Goal: Transaction & Acquisition: Purchase product/service

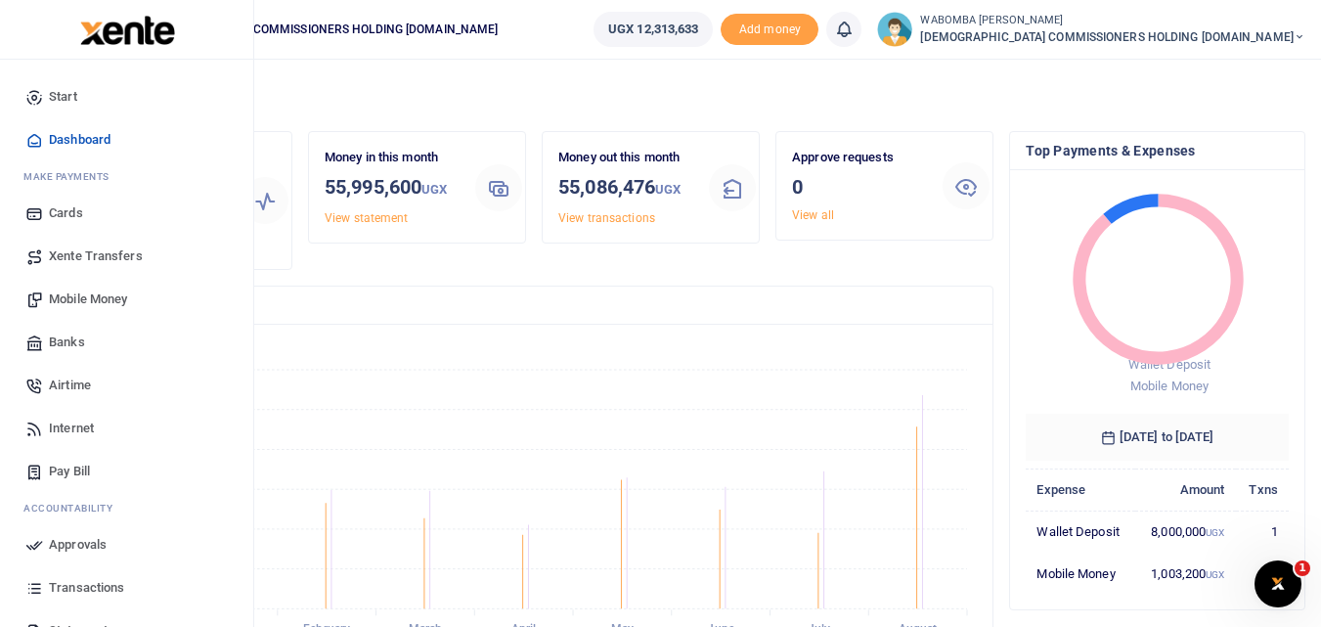
click at [92, 253] on span "Xente Transfers" at bounding box center [96, 256] width 94 height 20
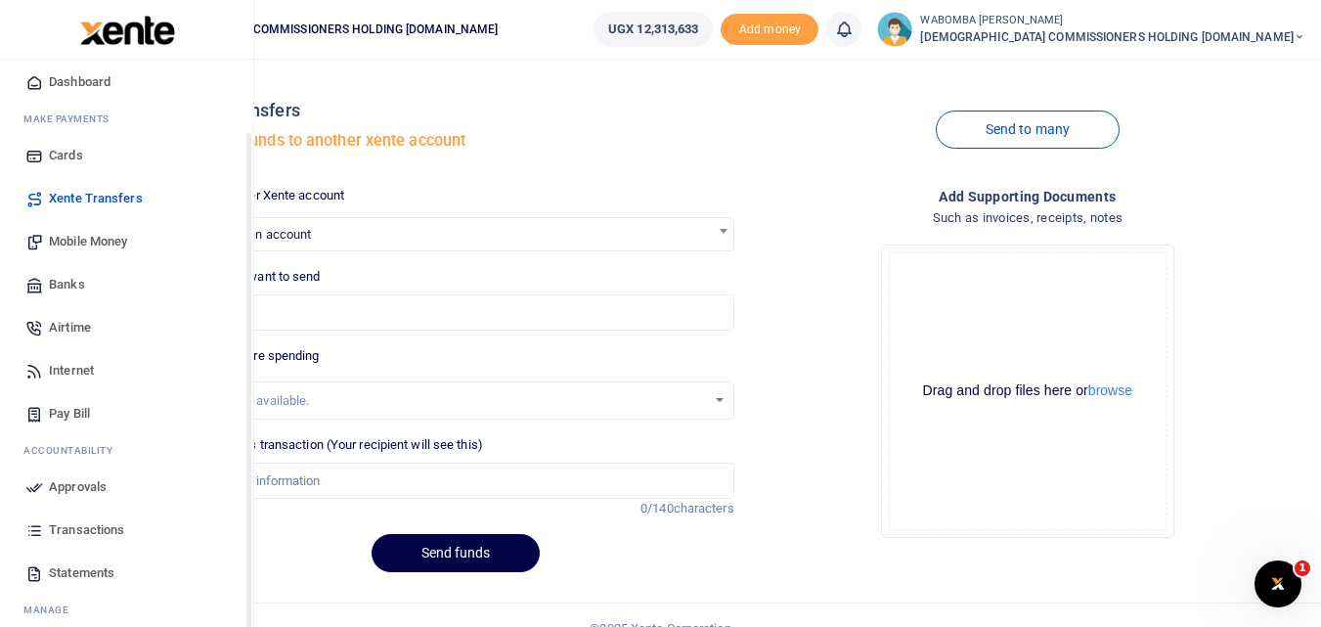
scroll to position [113, 0]
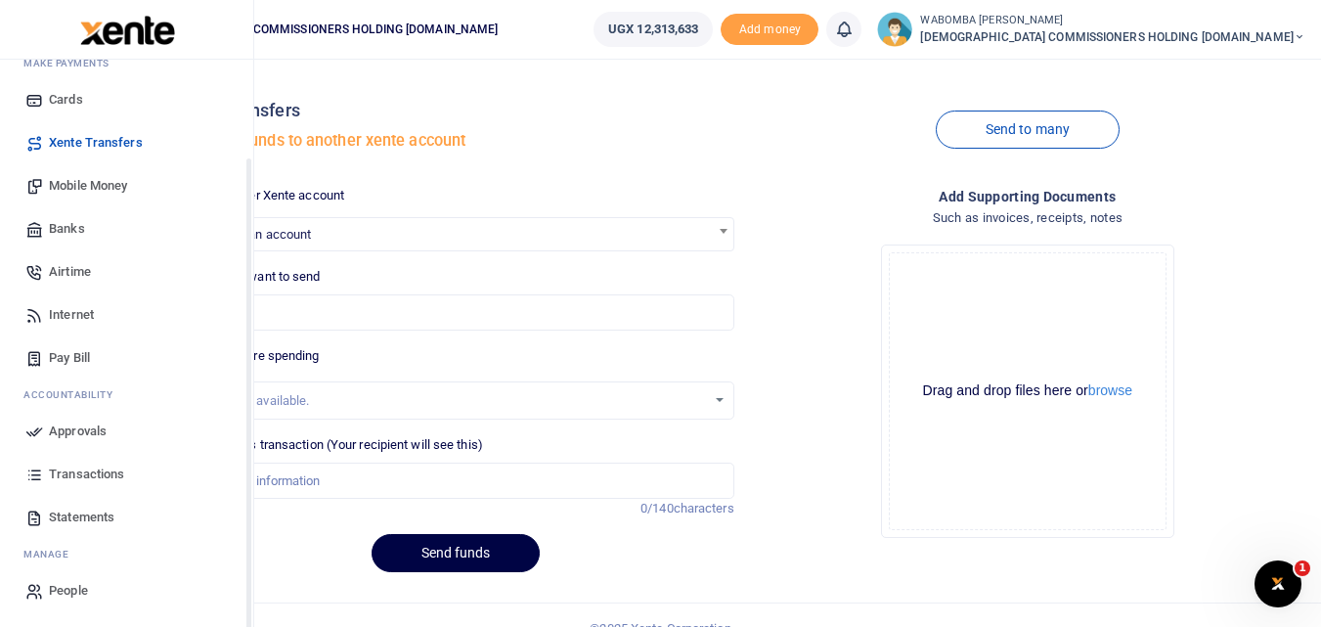
click at [85, 474] on span "Transactions" at bounding box center [86, 475] width 75 height 20
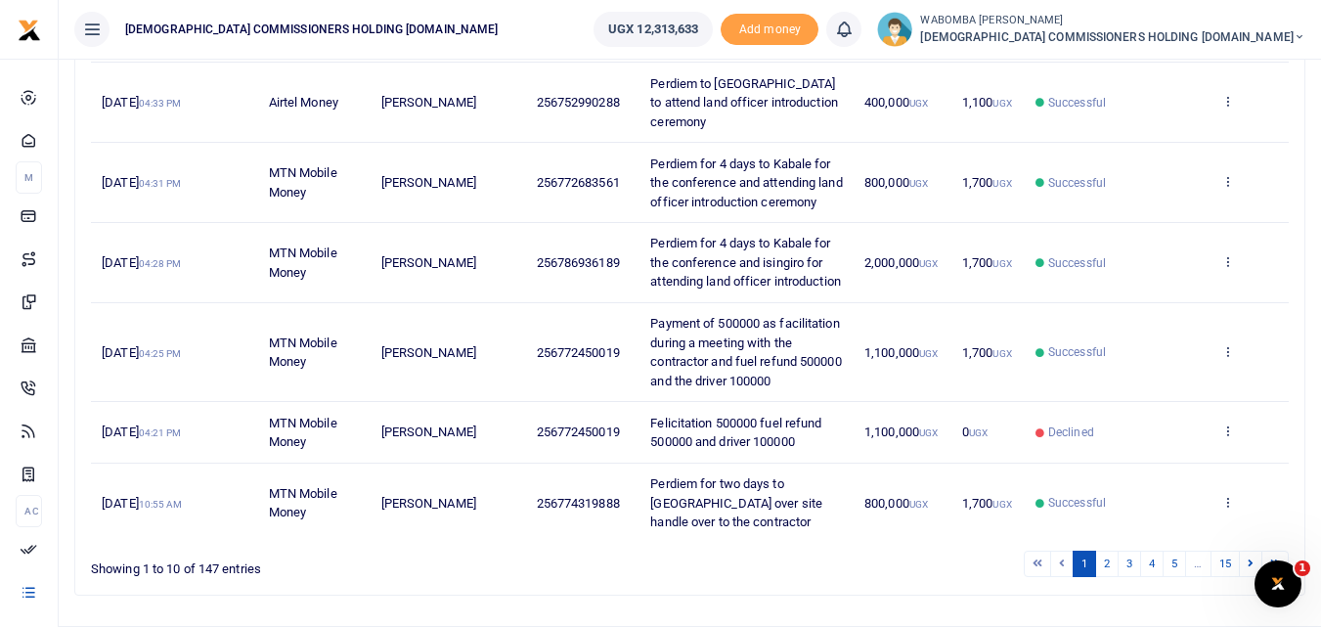
scroll to position [685, 0]
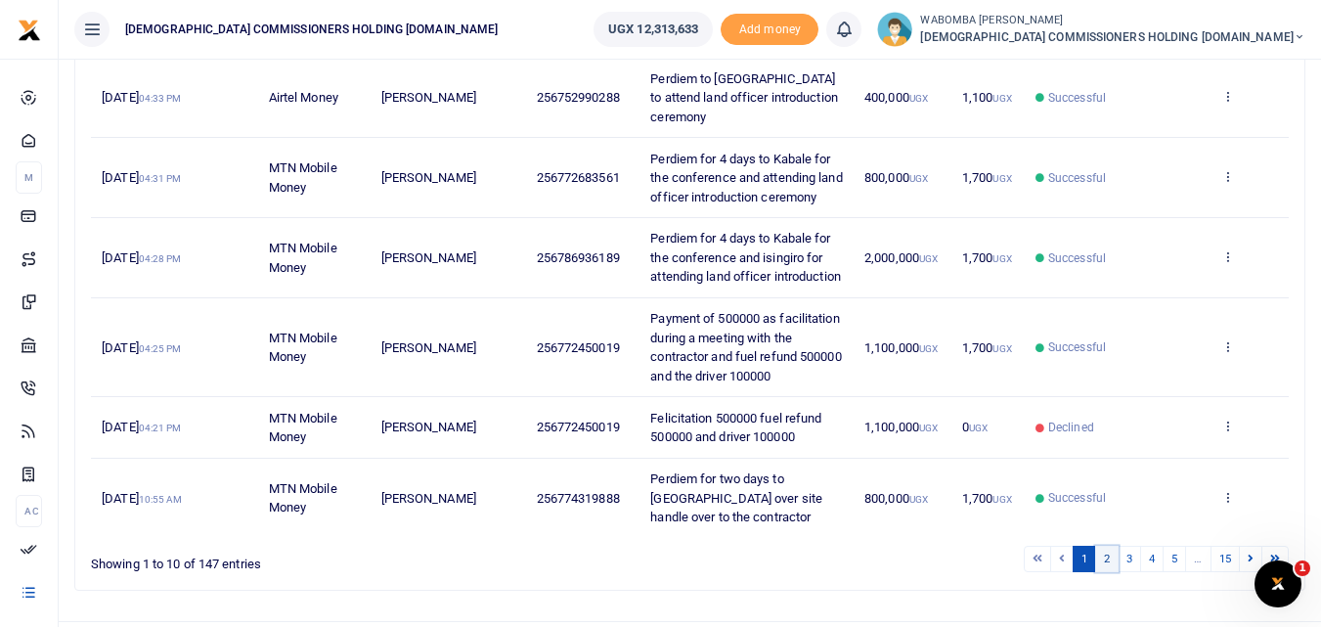
click at [1109, 546] on link "2" at bounding box center [1106, 559] width 23 height 26
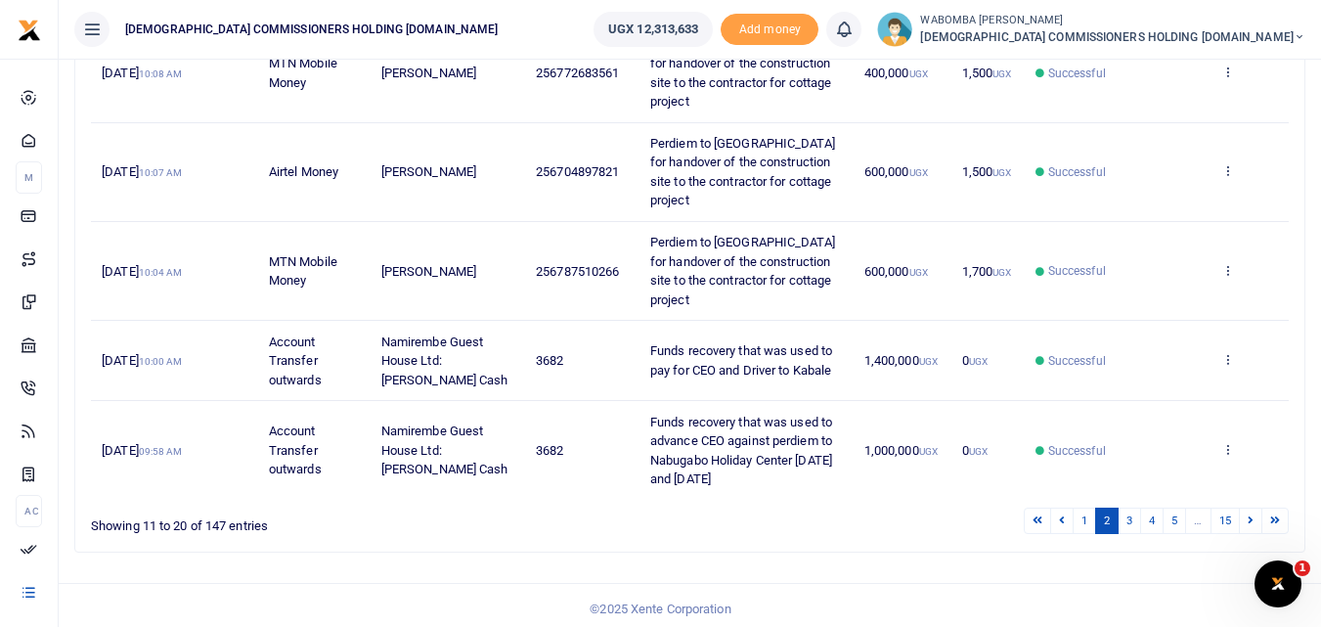
scroll to position [864, 0]
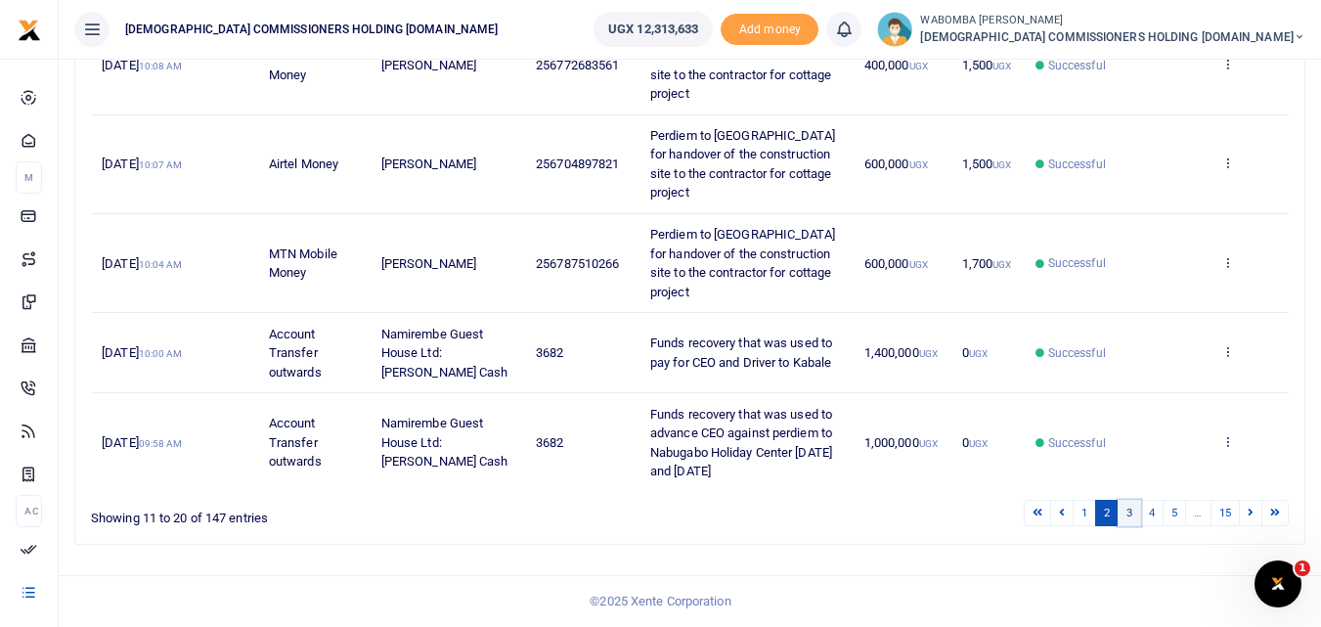
click at [1130, 514] on link "3" at bounding box center [1129, 513] width 23 height 26
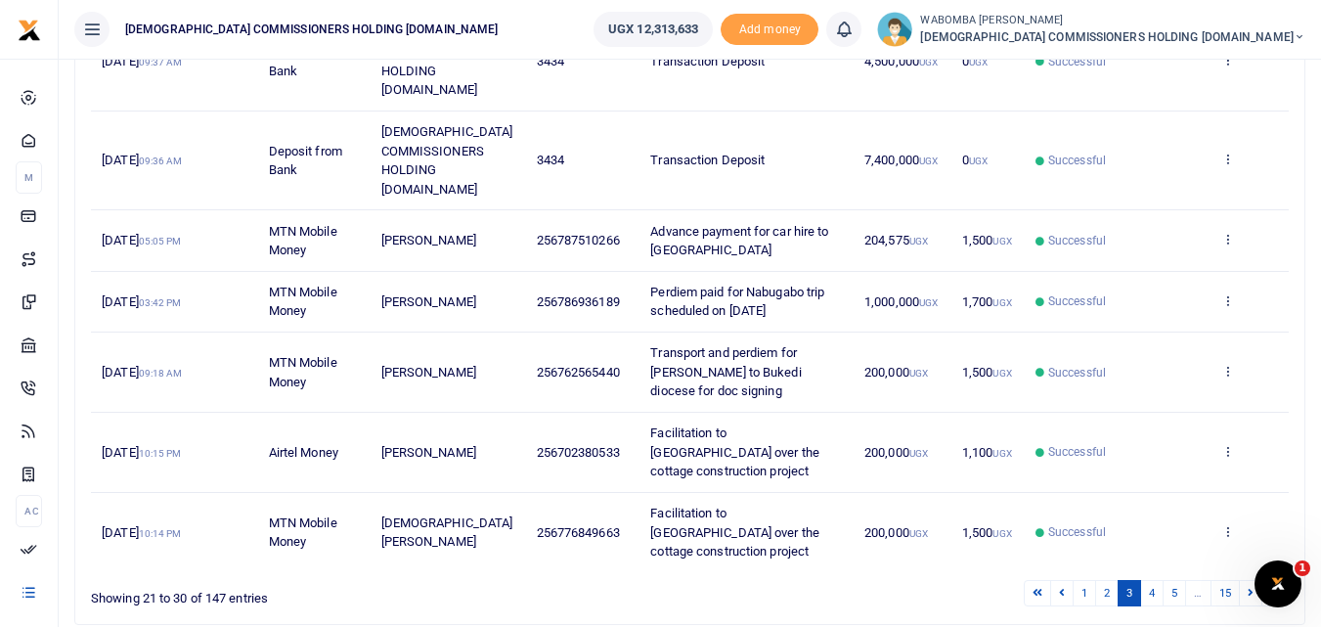
scroll to position [616, 0]
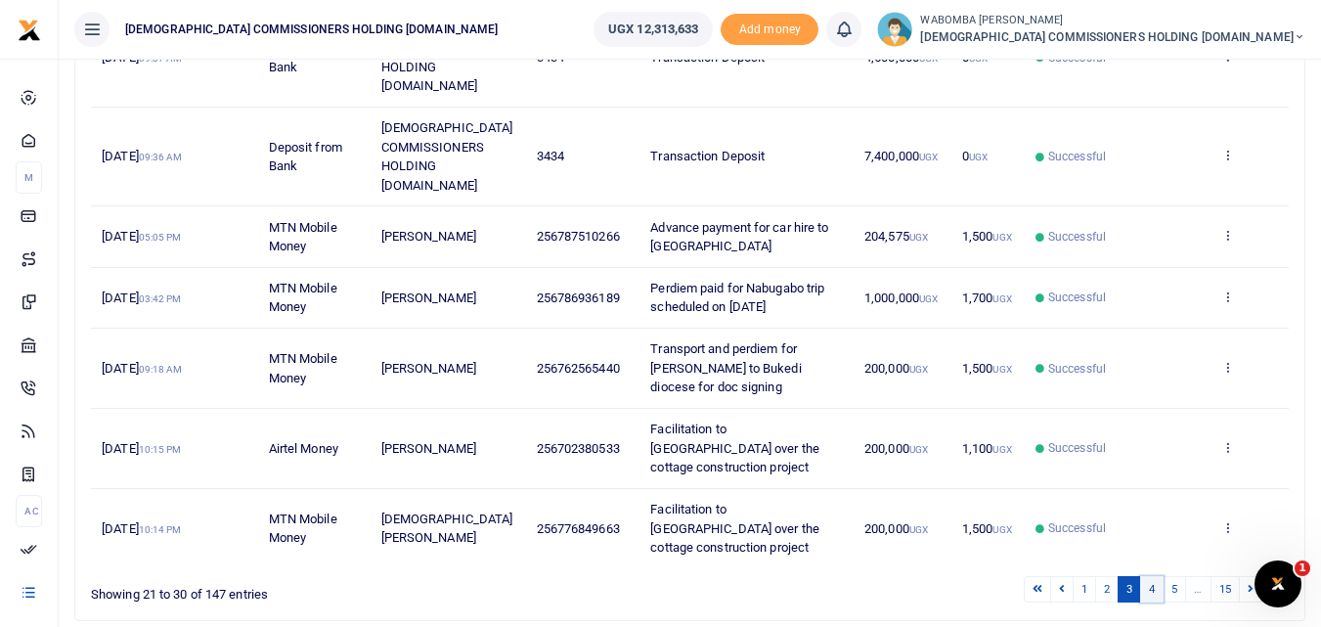
click at [1150, 576] on link "4" at bounding box center [1151, 589] width 23 height 26
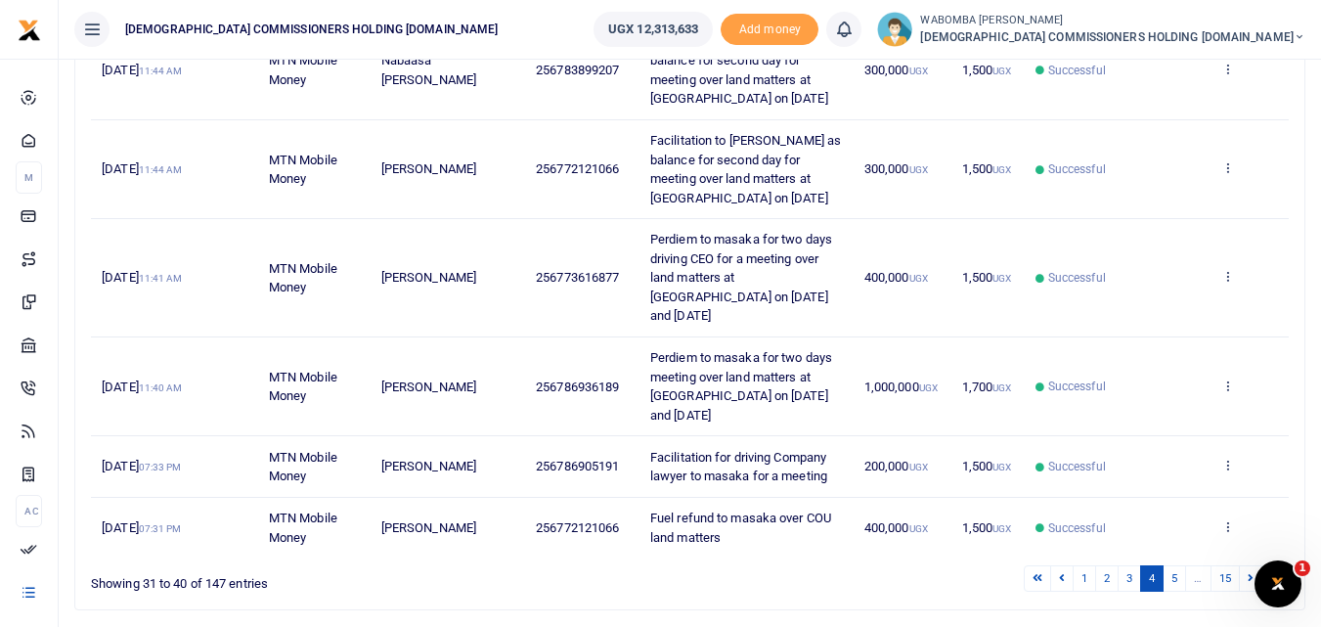
scroll to position [685, 0]
click at [1170, 564] on link "5" at bounding box center [1174, 577] width 23 height 26
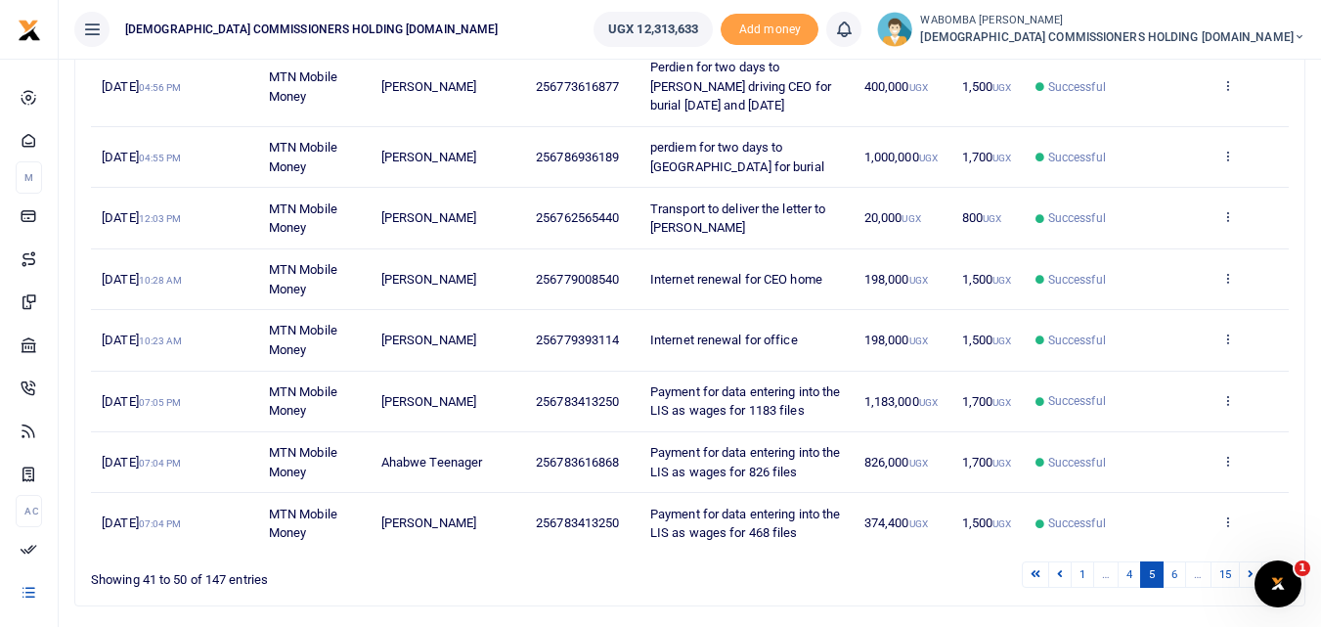
scroll to position [502, 0]
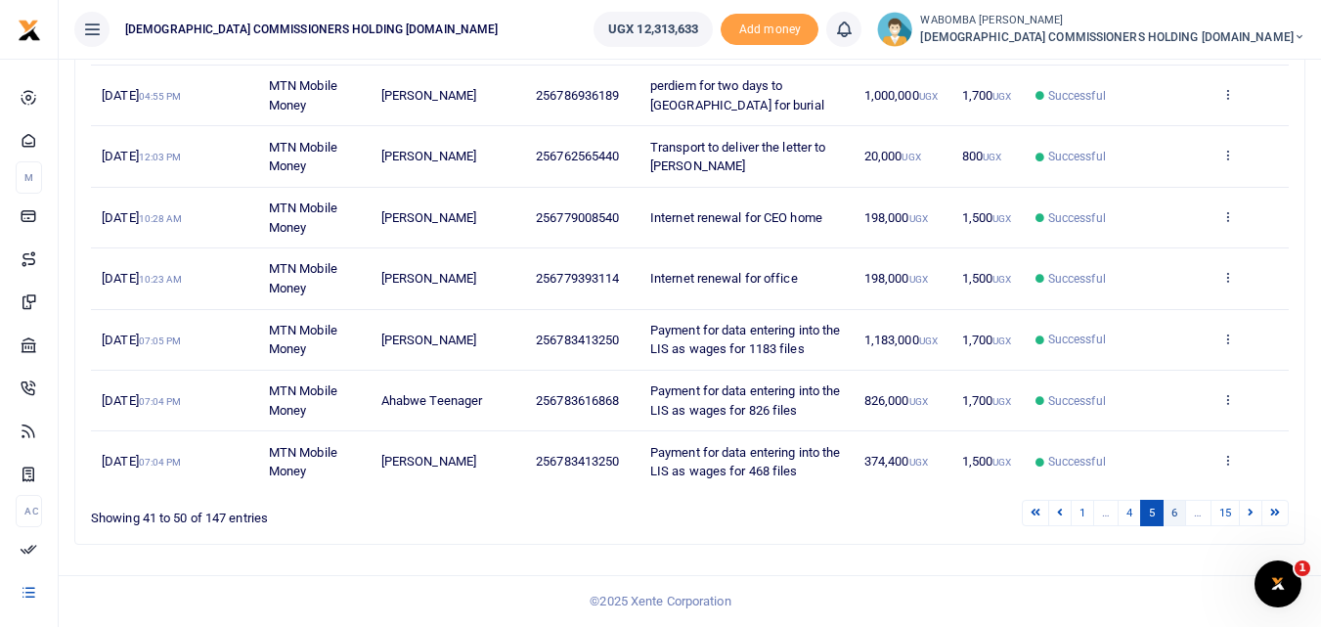
click at [1177, 514] on link "6" at bounding box center [1174, 513] width 23 height 26
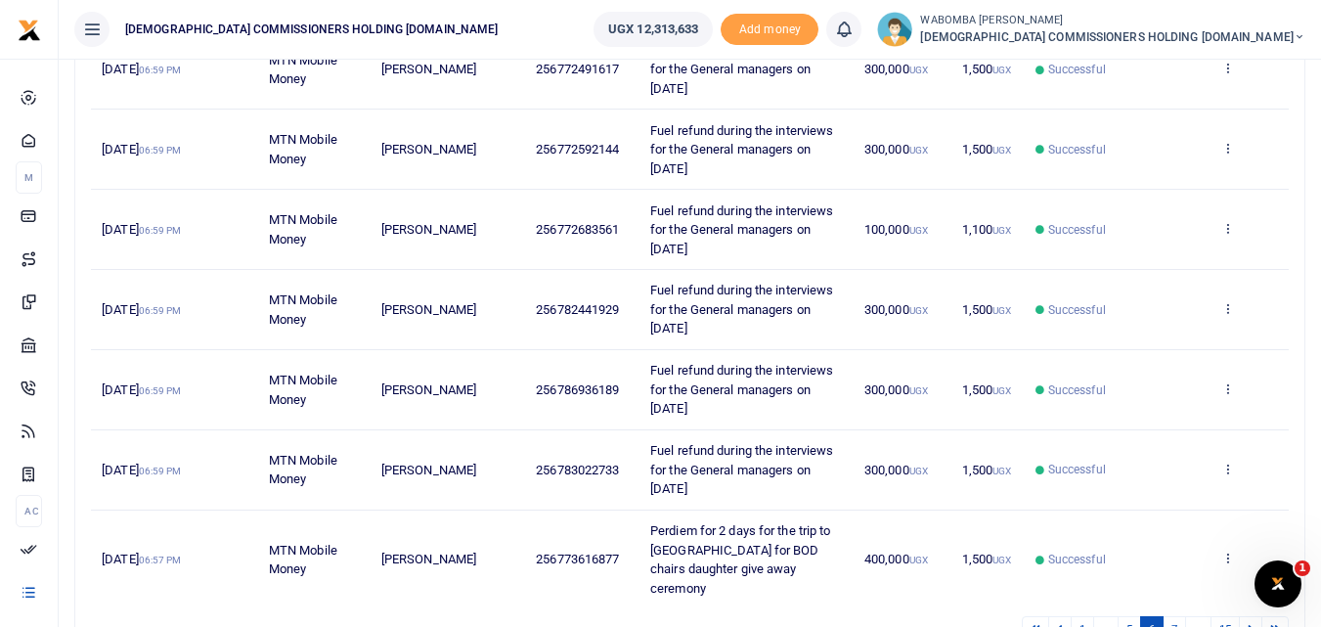
scroll to position [616, 0]
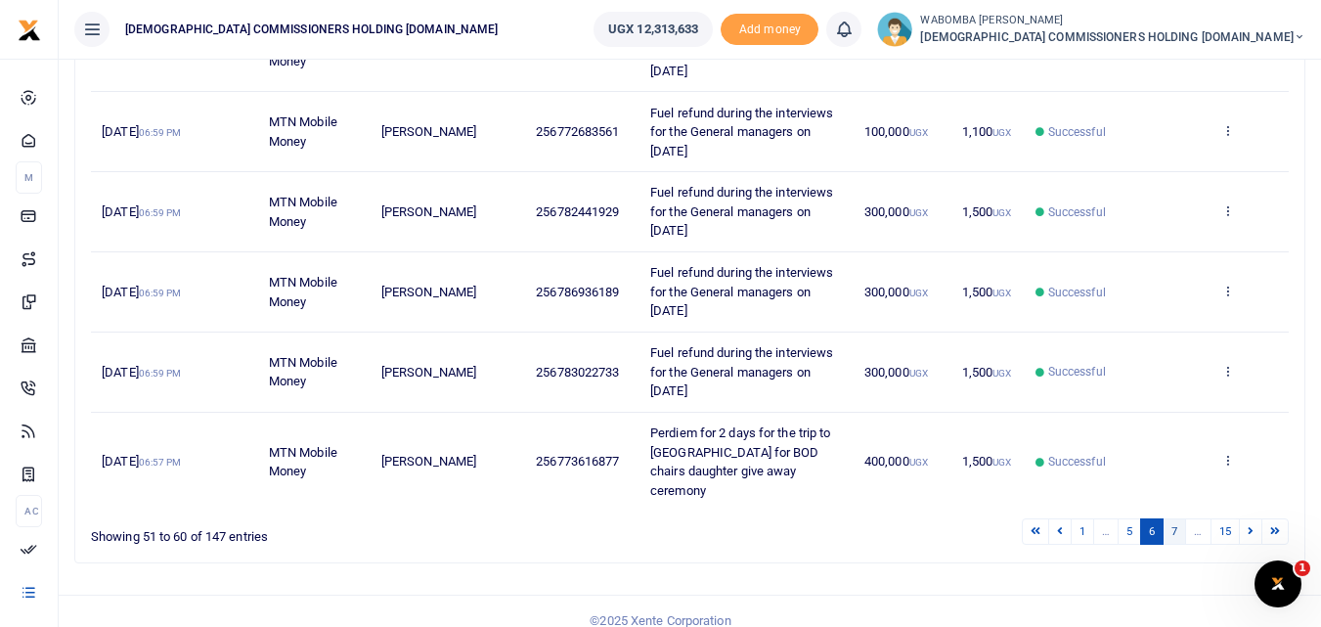
click at [1173, 518] on link "7" at bounding box center [1174, 531] width 23 height 26
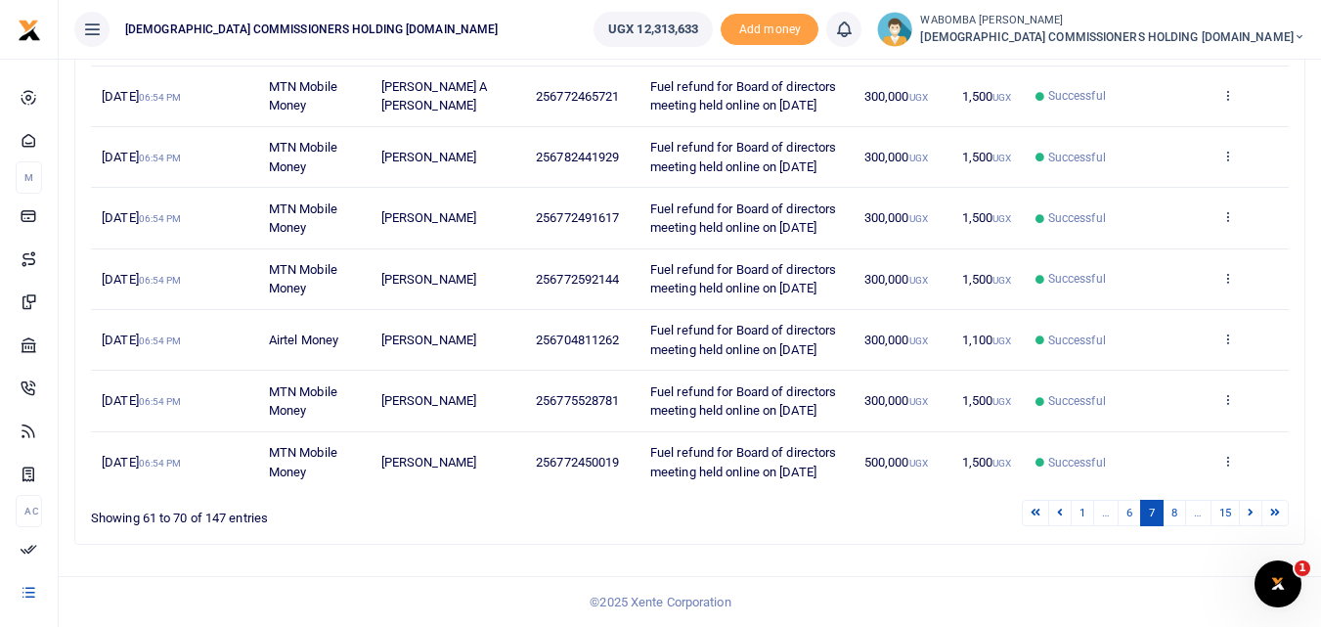
scroll to position [673, 0]
click at [1174, 511] on link "8" at bounding box center [1174, 513] width 23 height 26
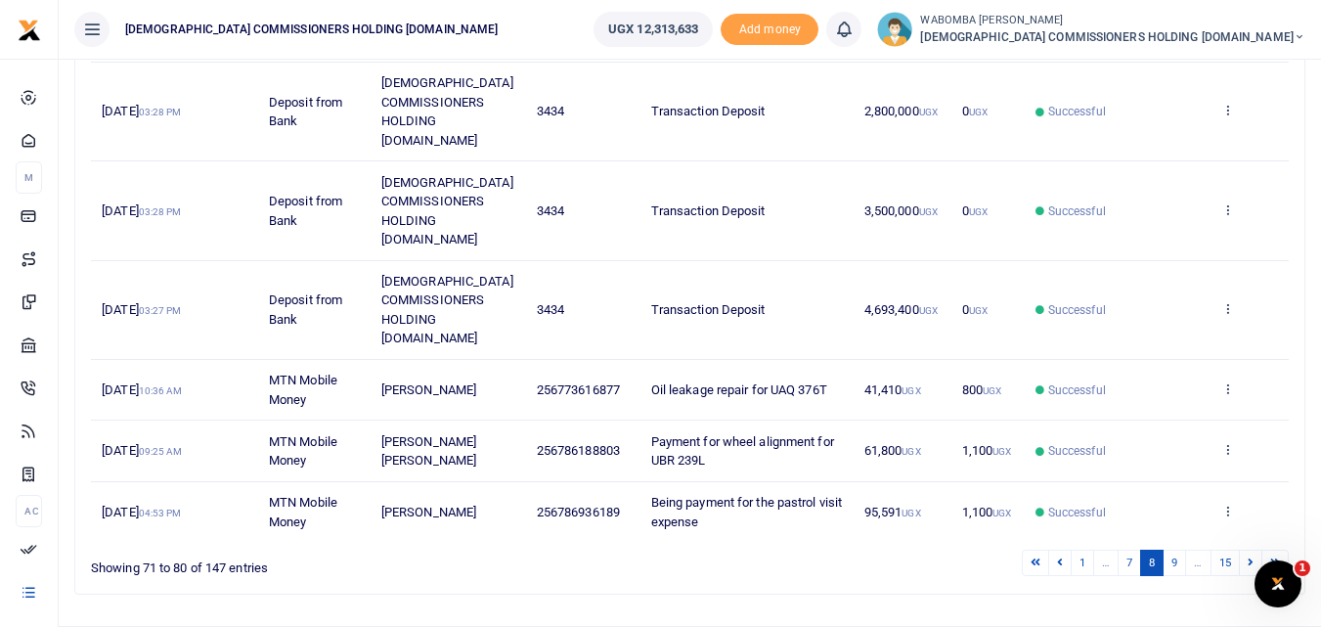
scroll to position [616, 0]
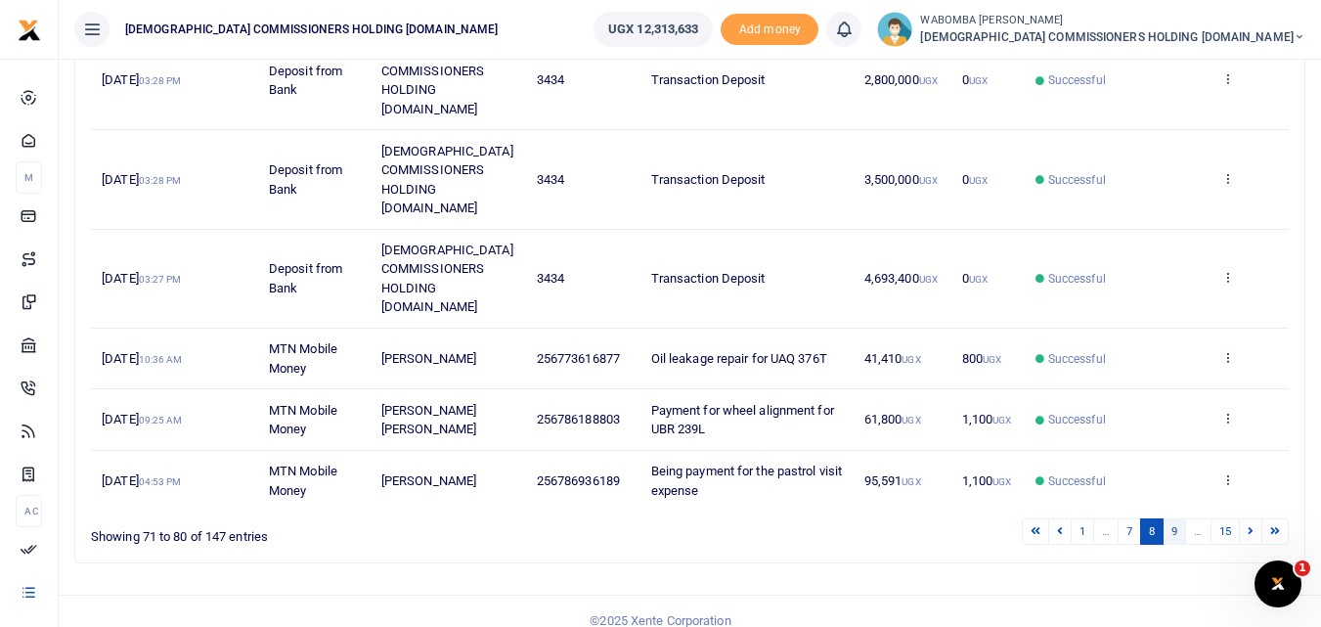
click at [1174, 518] on link "9" at bounding box center [1174, 531] width 23 height 26
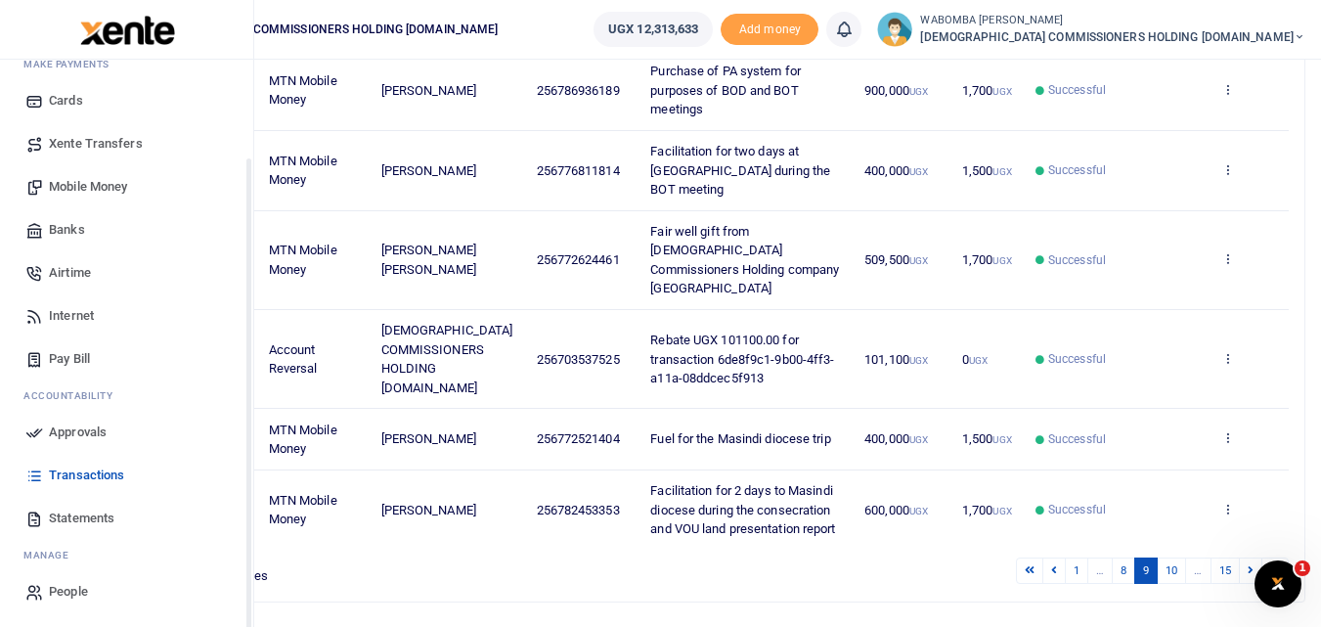
scroll to position [113, 0]
click at [91, 514] on span "Statements" at bounding box center [82, 518] width 66 height 20
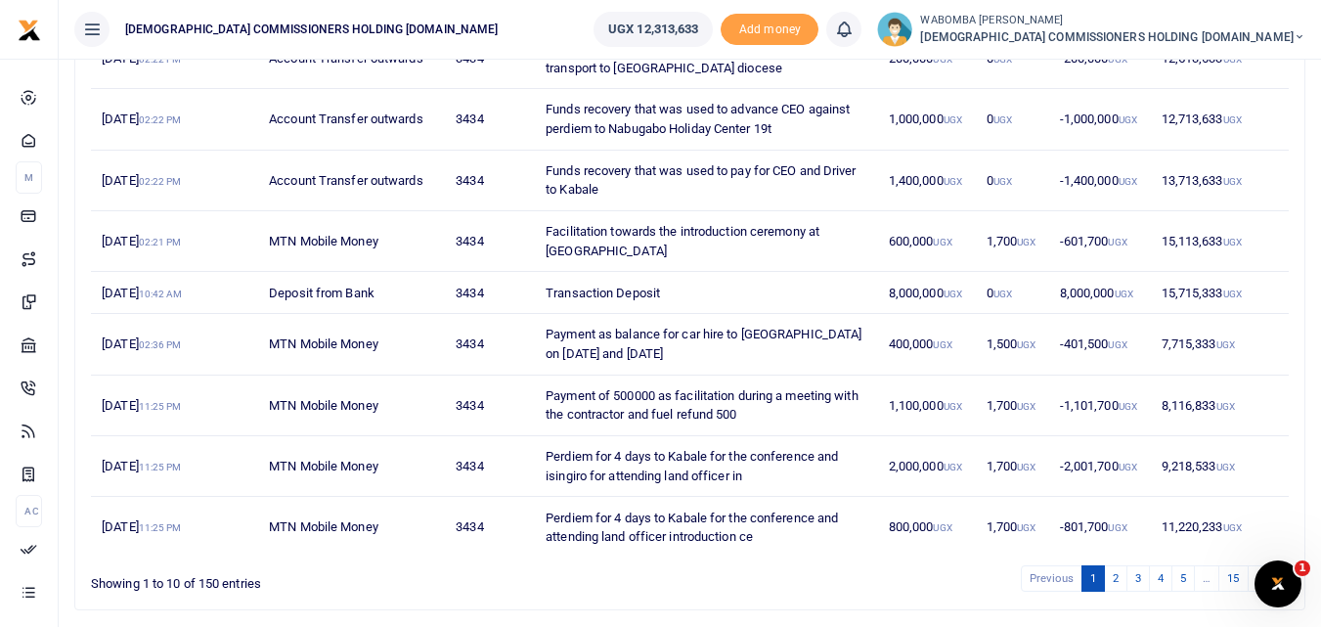
scroll to position [391, 0]
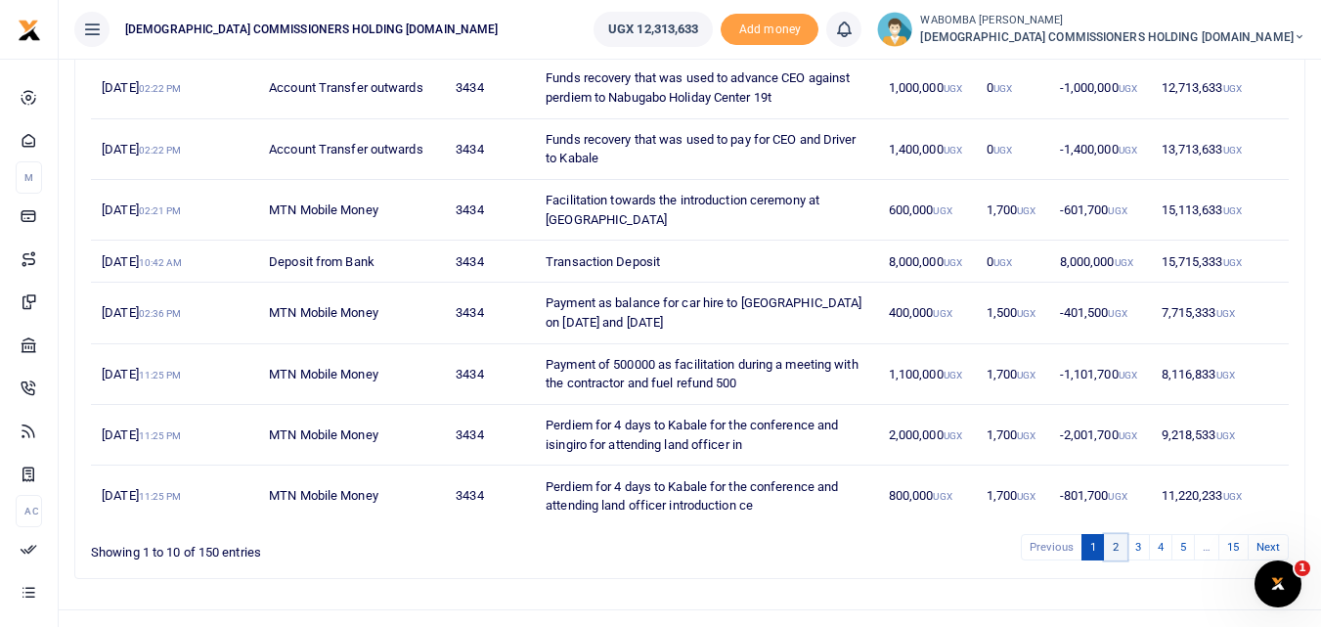
click at [1112, 560] on link "2" at bounding box center [1115, 547] width 23 height 26
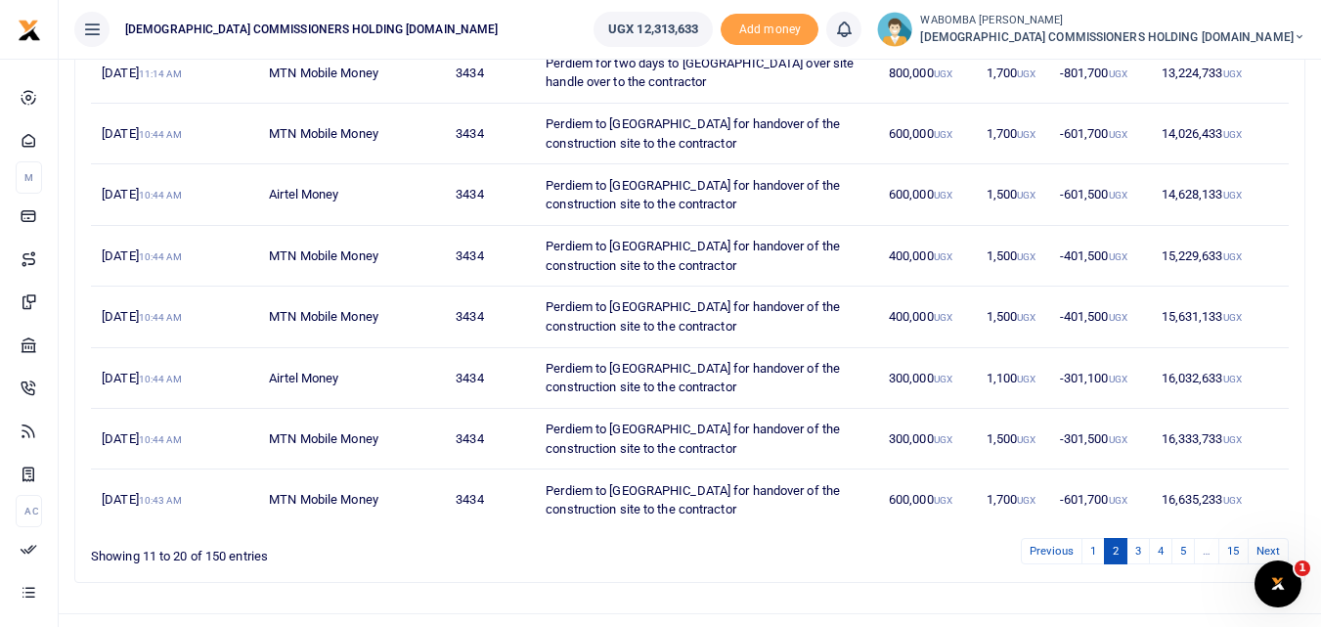
scroll to position [464, 0]
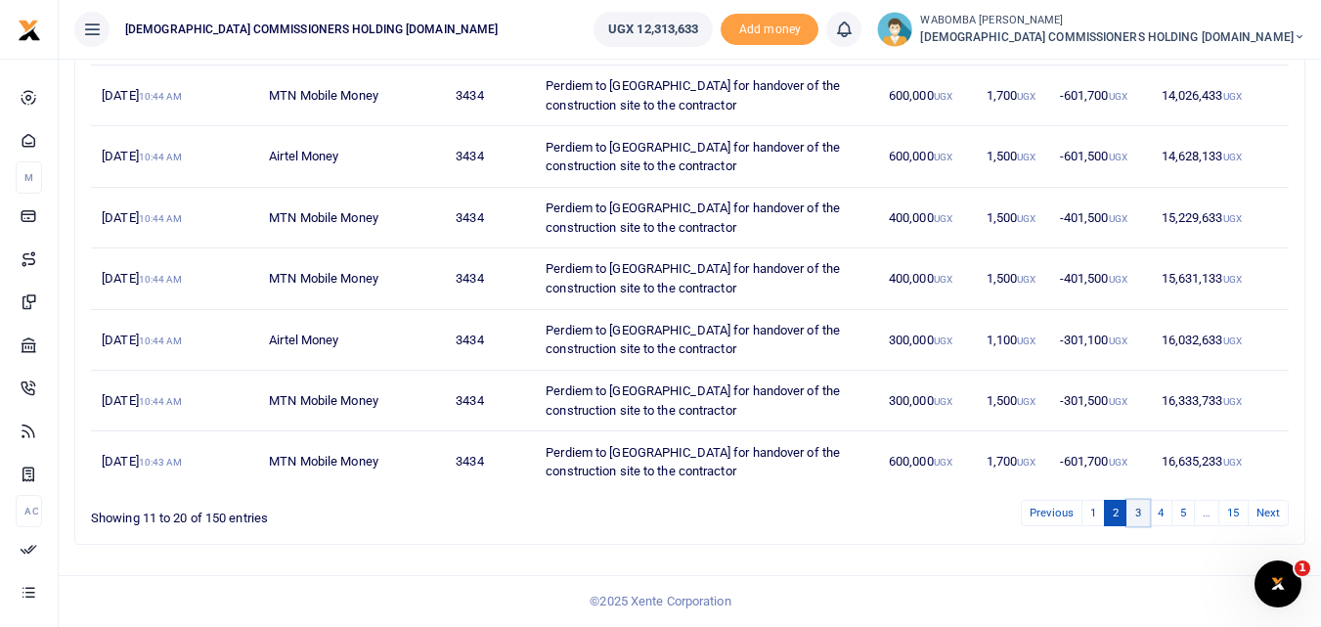
click at [1134, 513] on link "3" at bounding box center [1138, 513] width 23 height 26
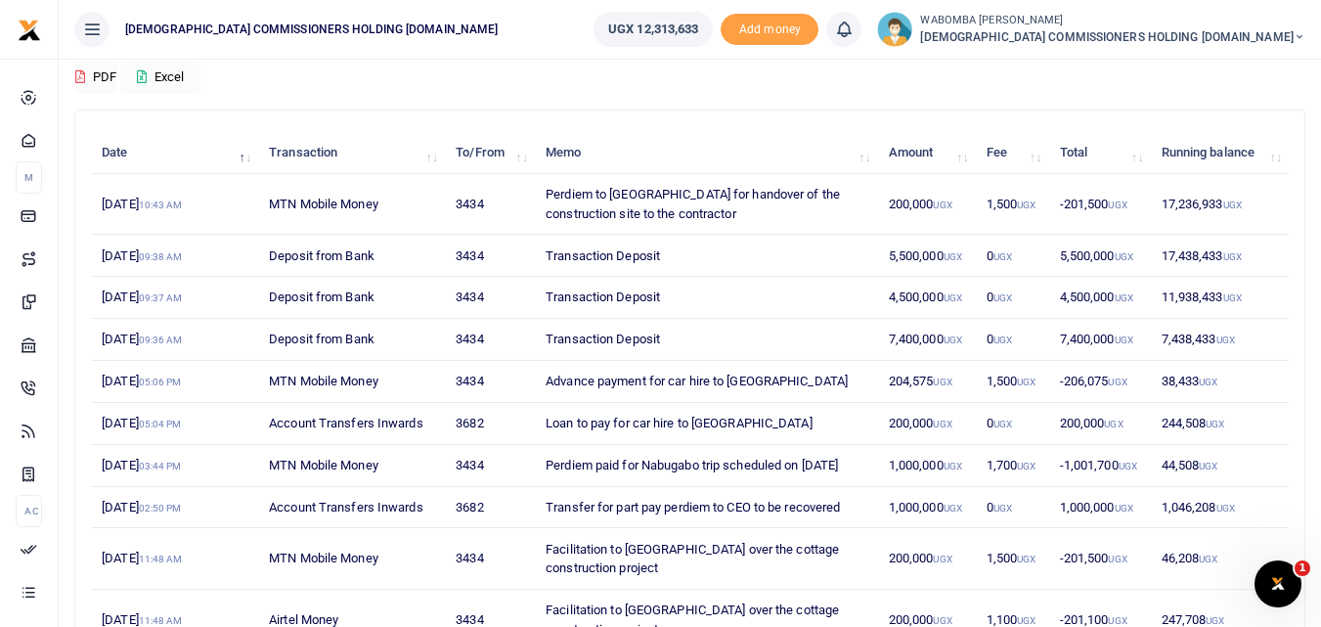
scroll to position [368, 0]
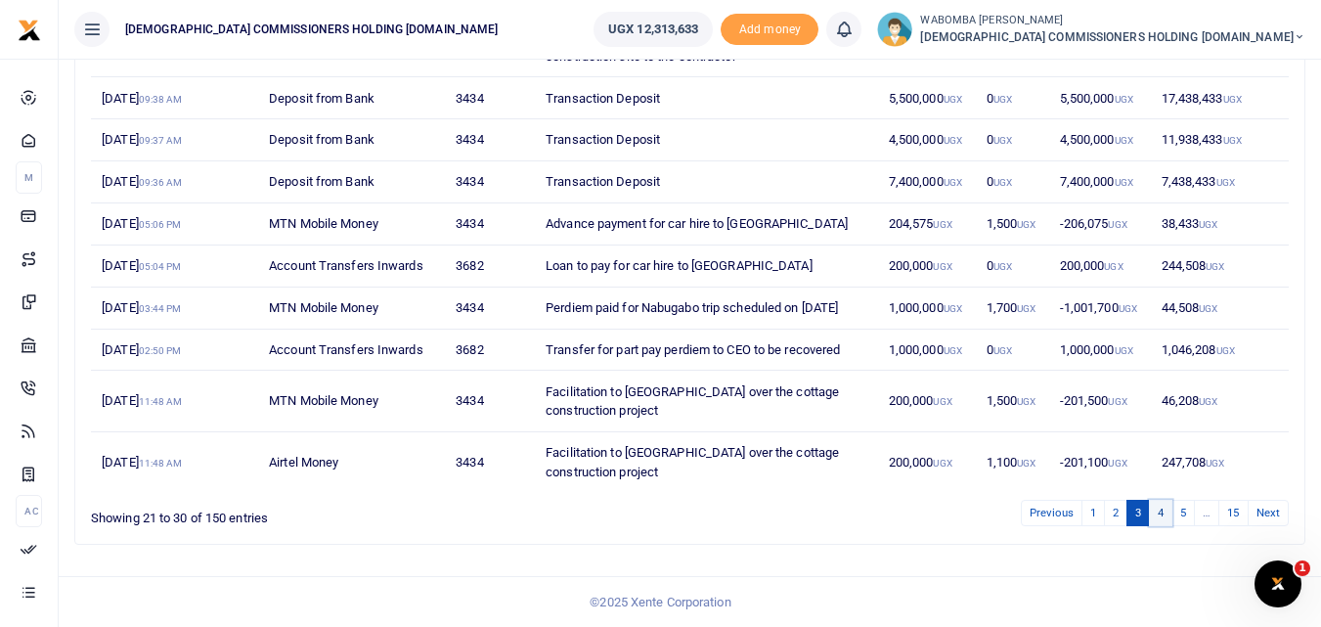
click at [1161, 514] on link "4" at bounding box center [1160, 513] width 23 height 26
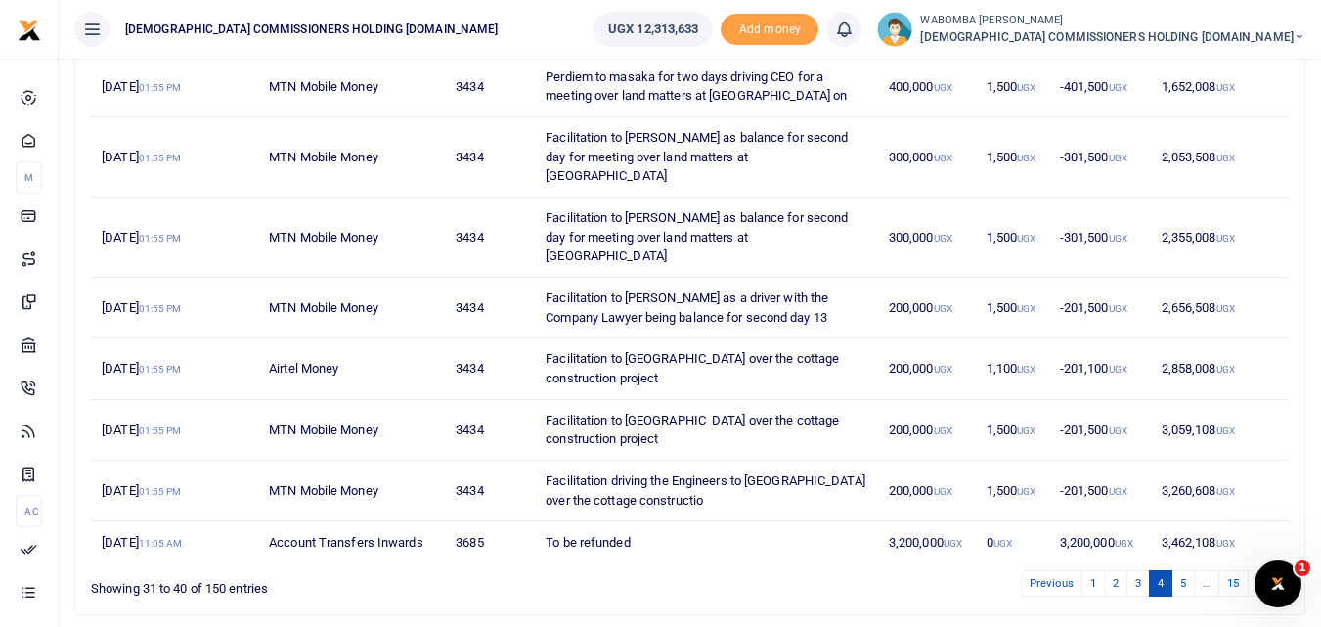
scroll to position [444, 0]
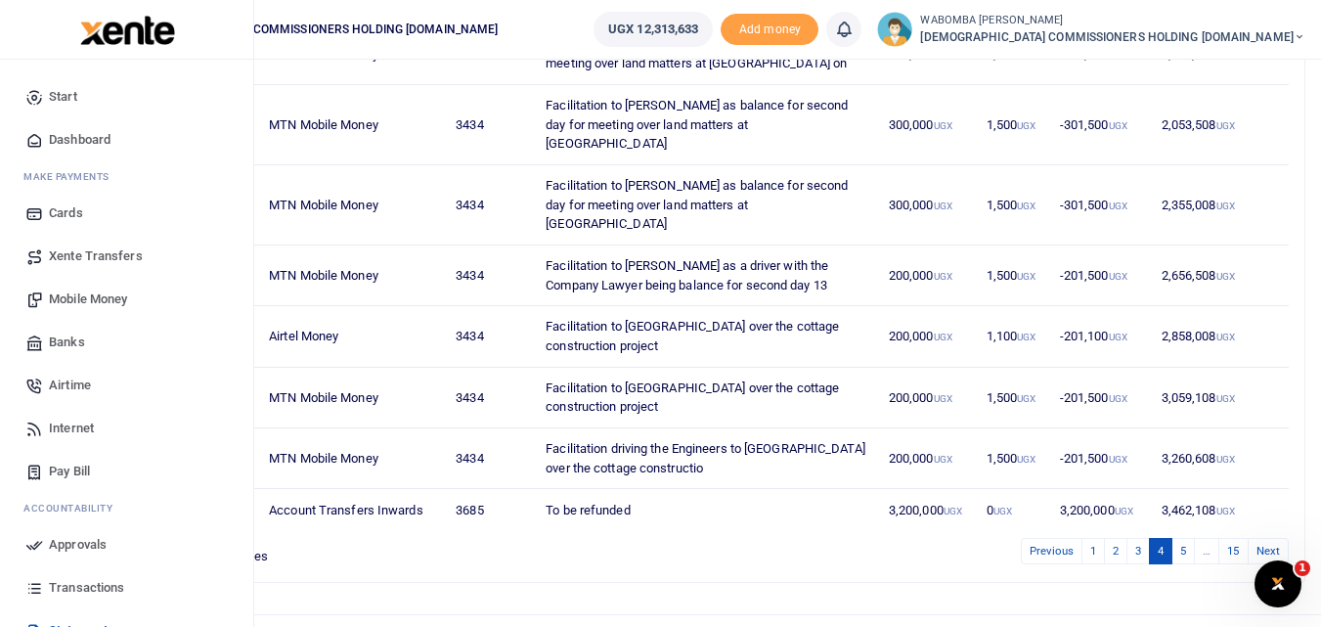
click at [86, 253] on span "Xente Transfers" at bounding box center [96, 256] width 94 height 20
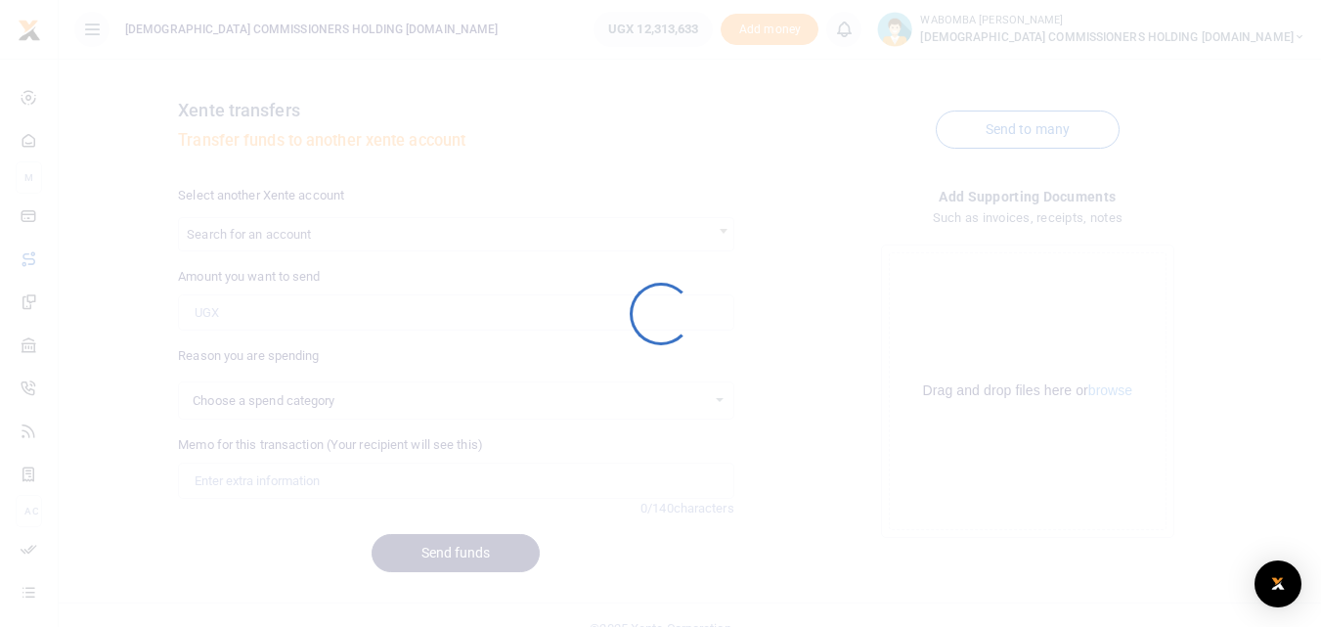
select select
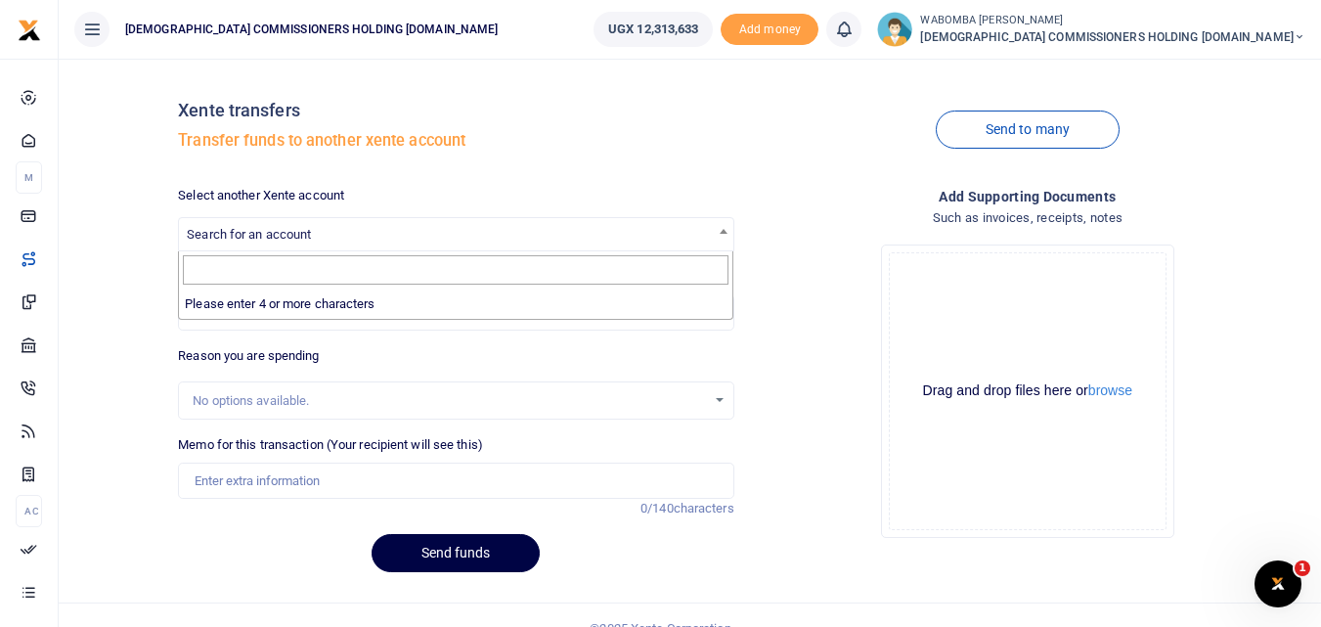
click at [357, 240] on span "Search for an account" at bounding box center [456, 233] width 554 height 30
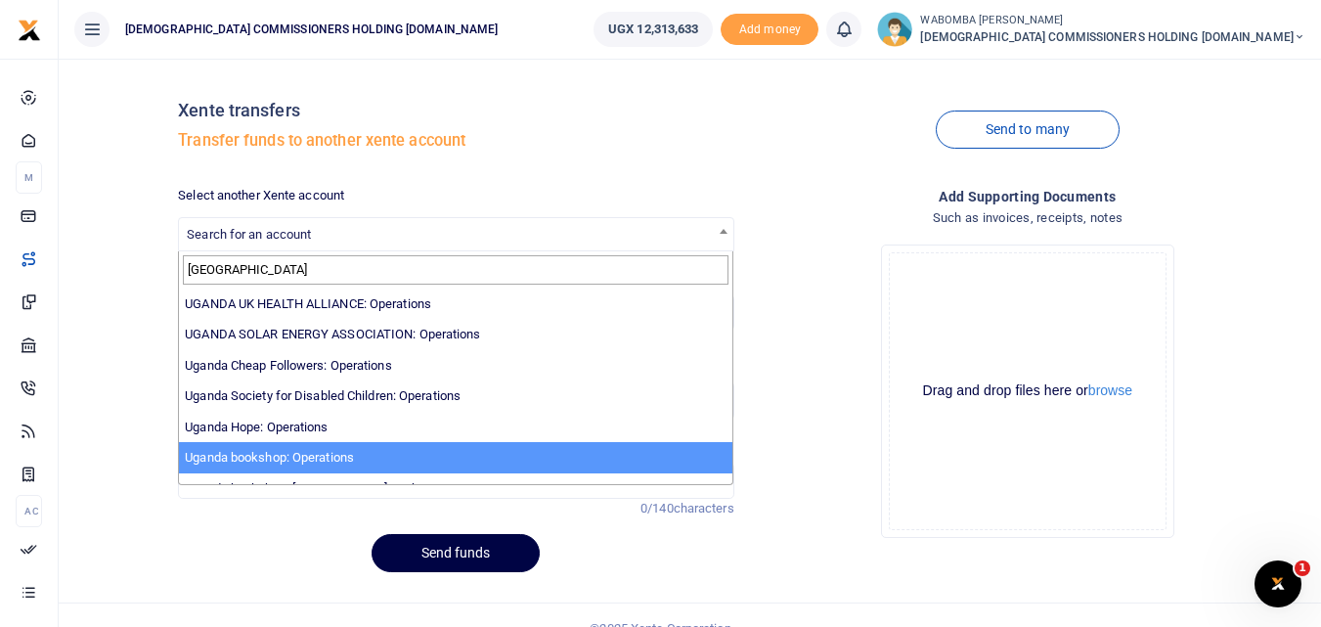
type input "uganda"
select select "3685"
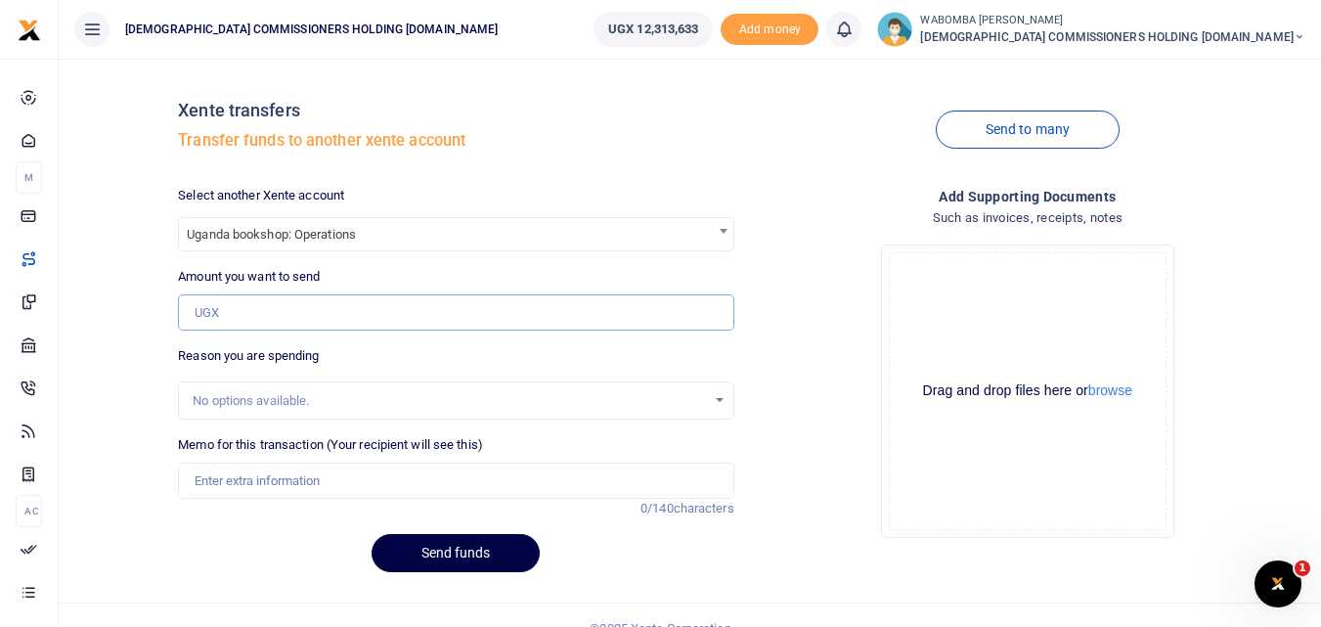
click at [251, 312] on input "Amount you want to send" at bounding box center [455, 312] width 555 height 37
type input "3,200,000"
click at [258, 481] on input "Memo for this transaction (Your recipient will see this)" at bounding box center [455, 481] width 555 height 37
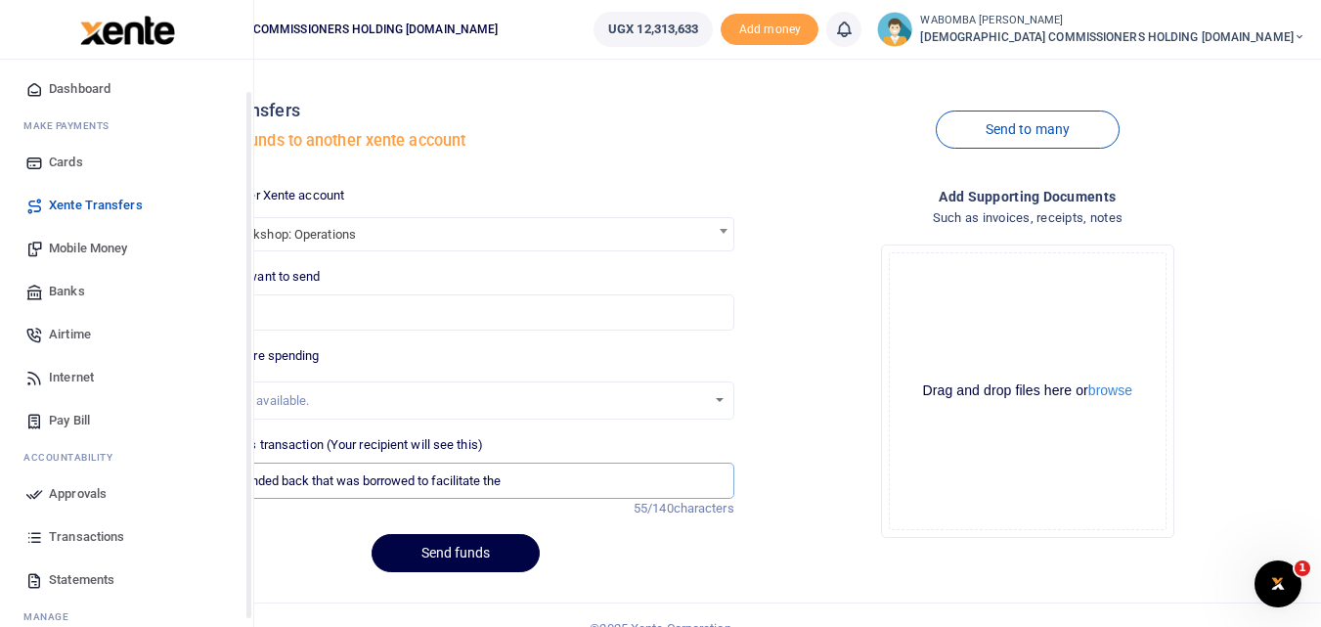
scroll to position [98, 0]
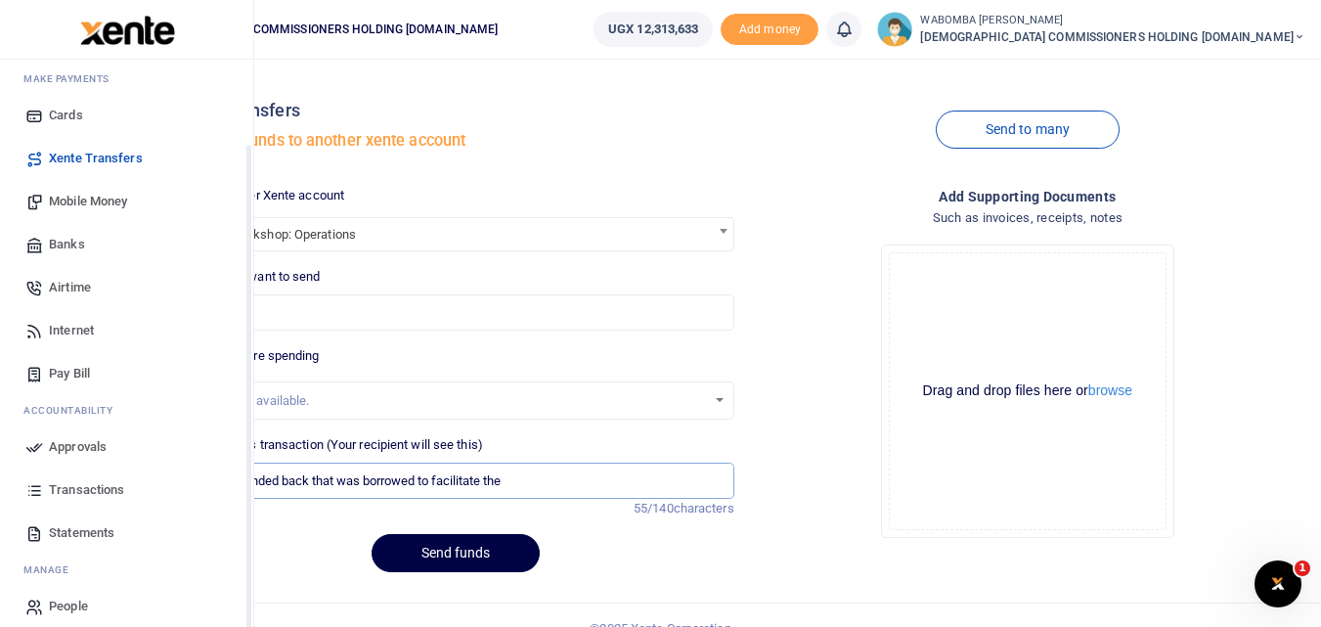
type input "Being refunded back that was borrowed to facilitate the"
click at [81, 529] on span "Statements" at bounding box center [82, 533] width 66 height 20
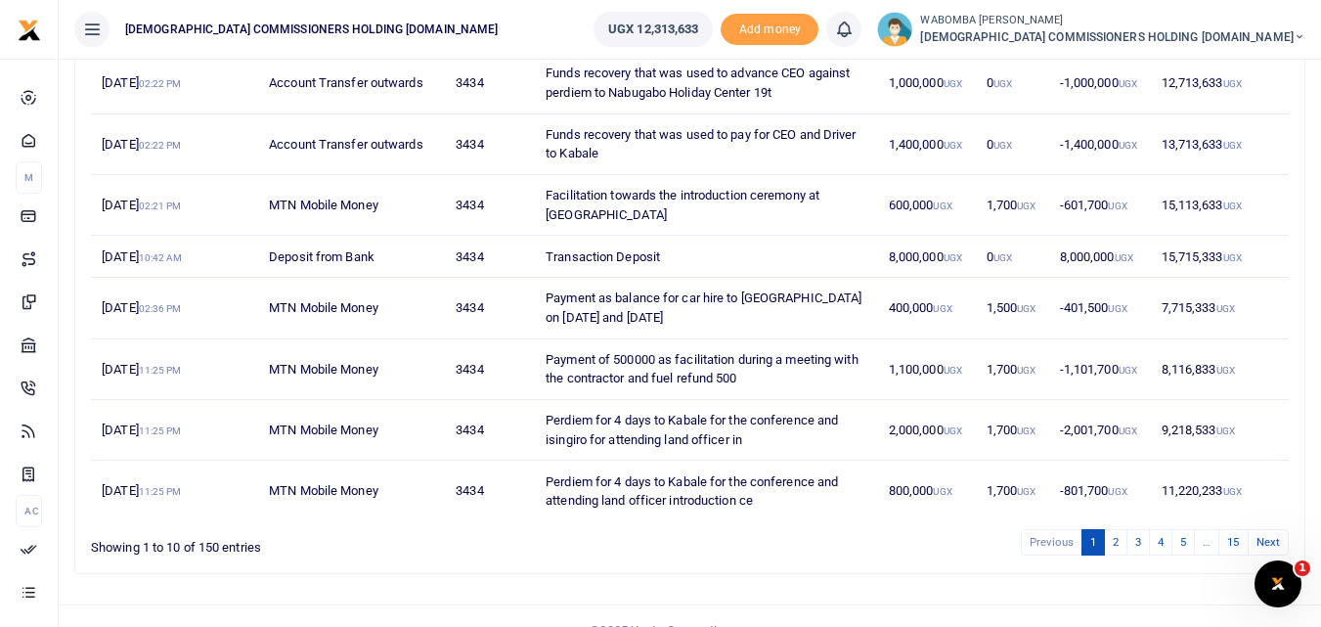
scroll to position [444, 0]
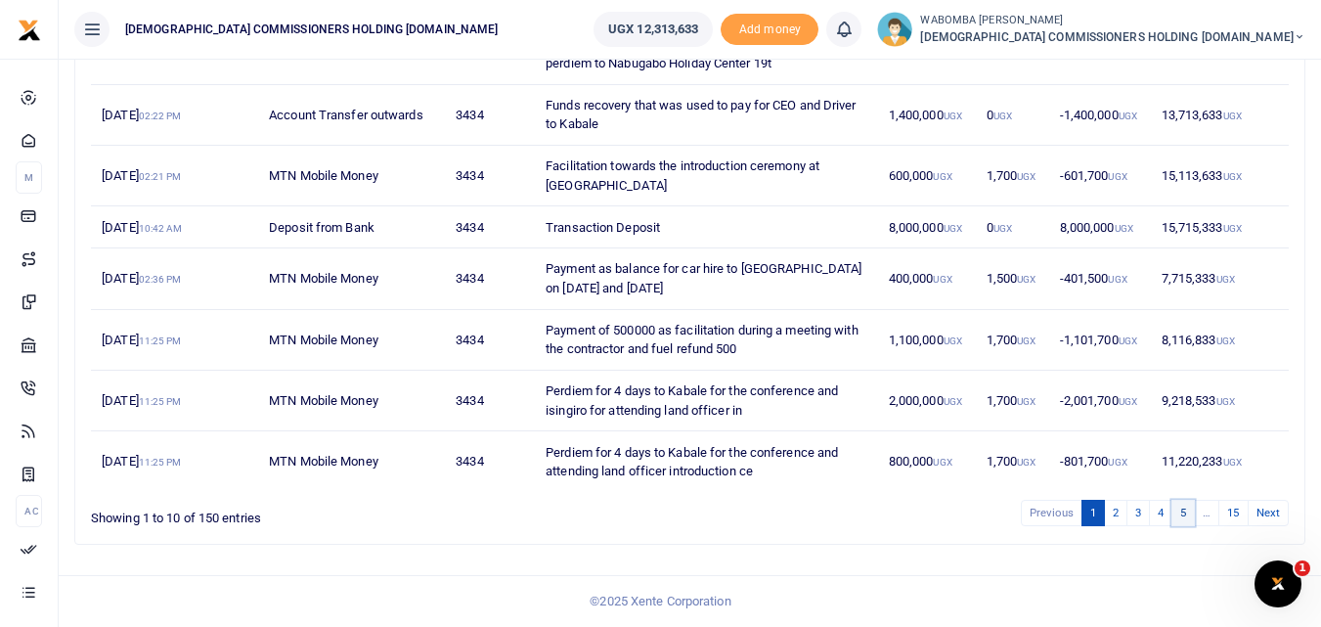
click at [1179, 514] on link "5" at bounding box center [1183, 513] width 23 height 26
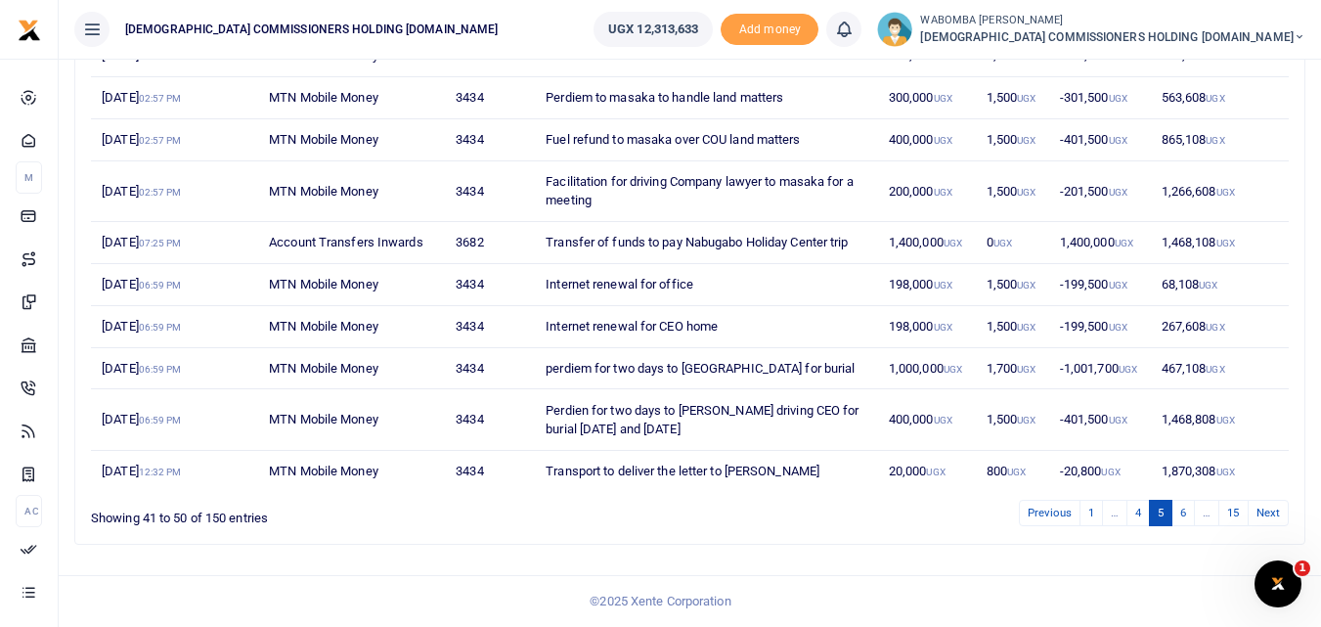
scroll to position [311, 0]
click at [1141, 511] on link "4" at bounding box center [1138, 513] width 23 height 26
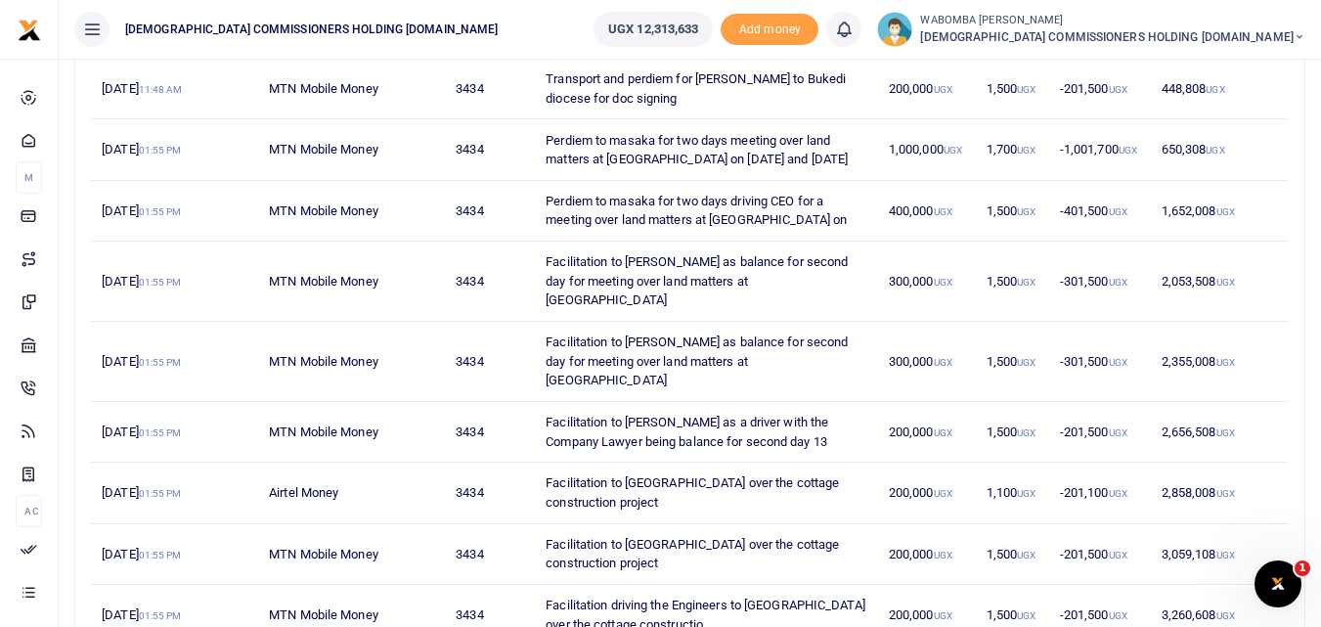
scroll to position [444, 0]
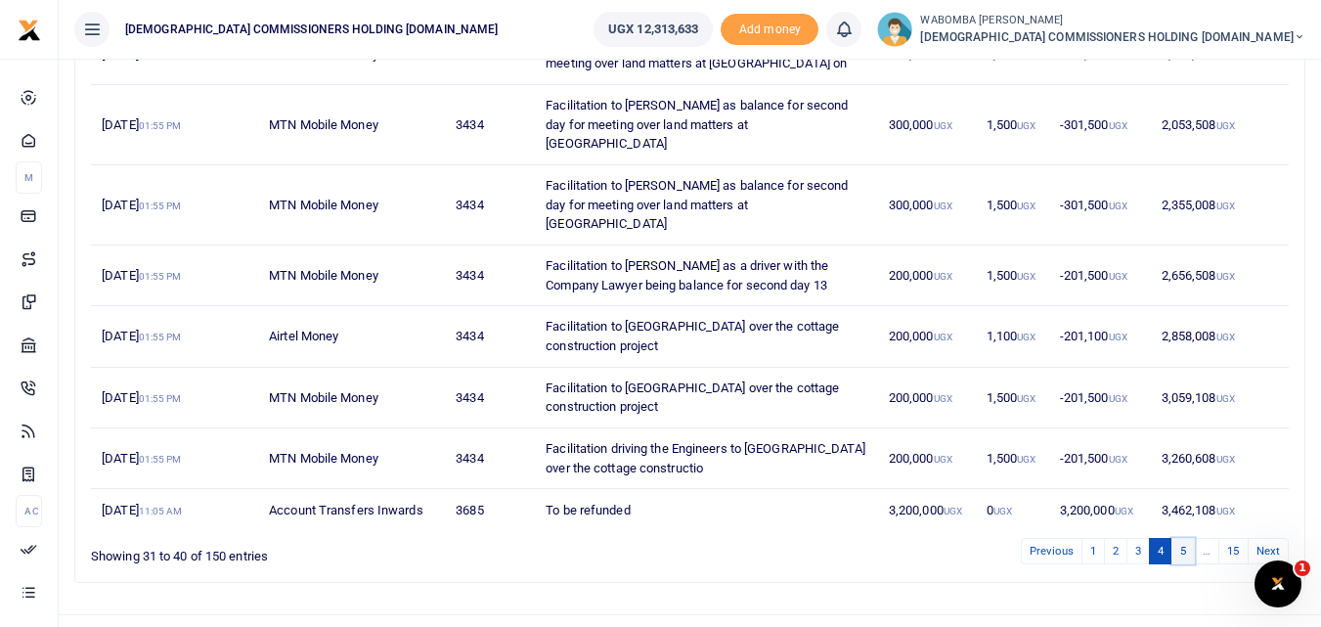
click at [1181, 538] on link "5" at bounding box center [1183, 551] width 23 height 26
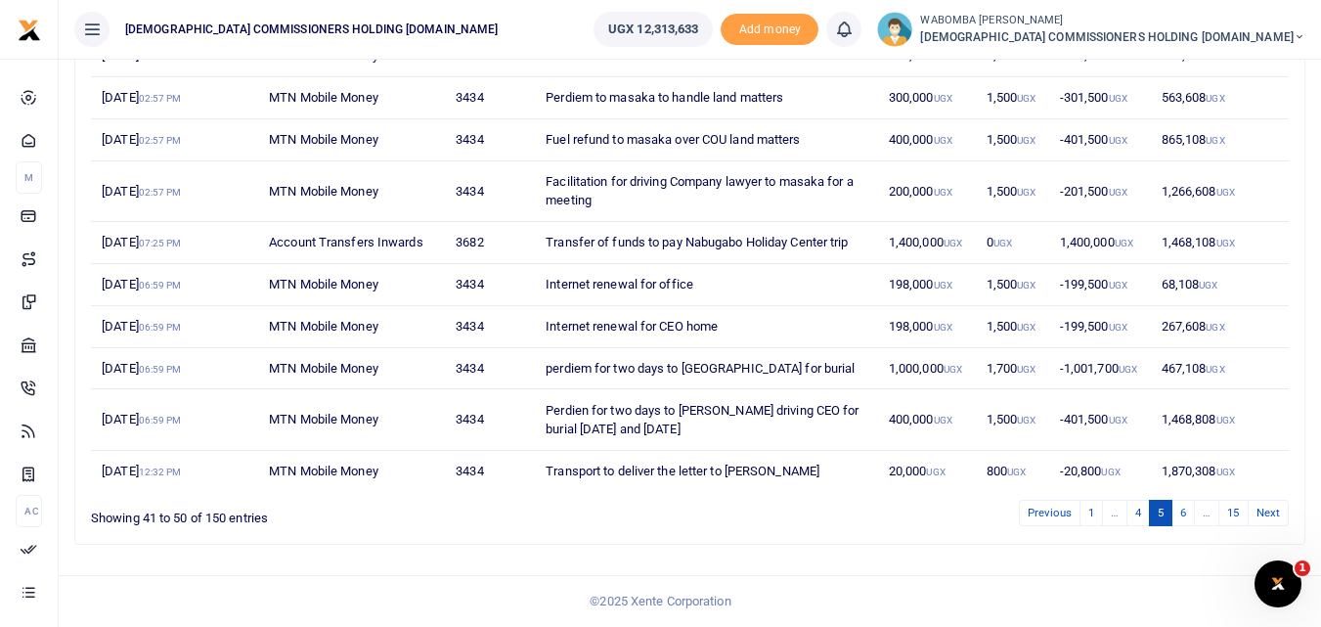
scroll to position [311, 0]
click at [1135, 511] on link "4" at bounding box center [1138, 513] width 23 height 26
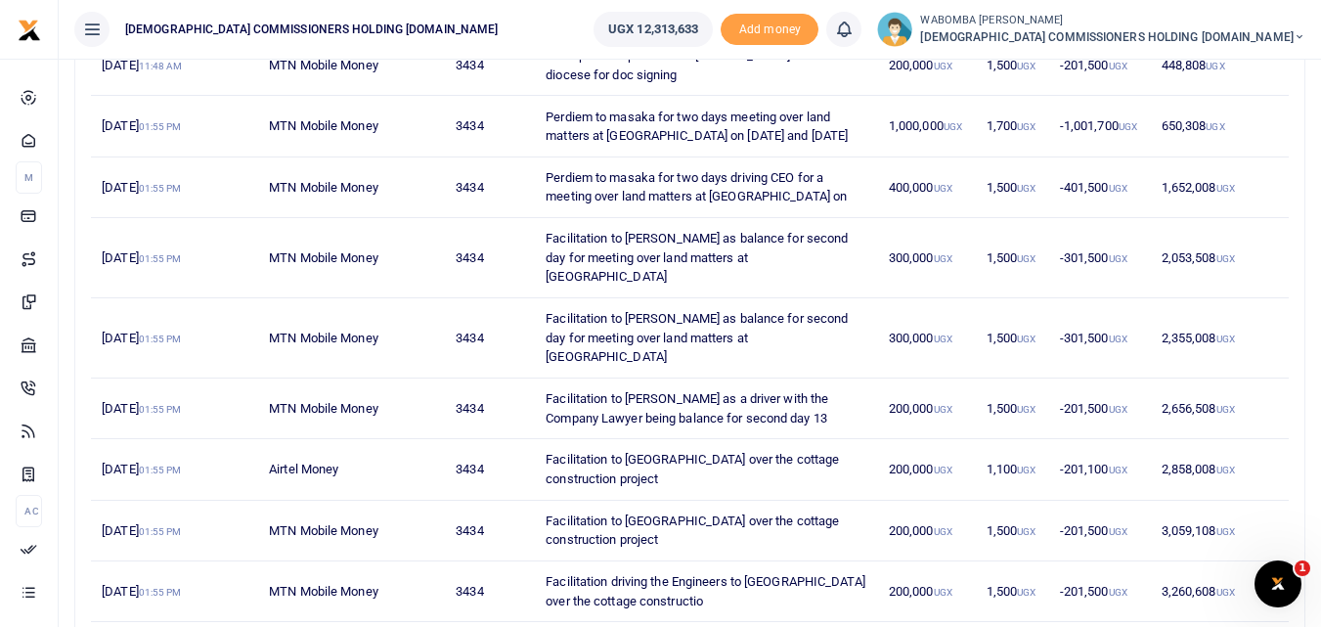
scroll to position [444, 0]
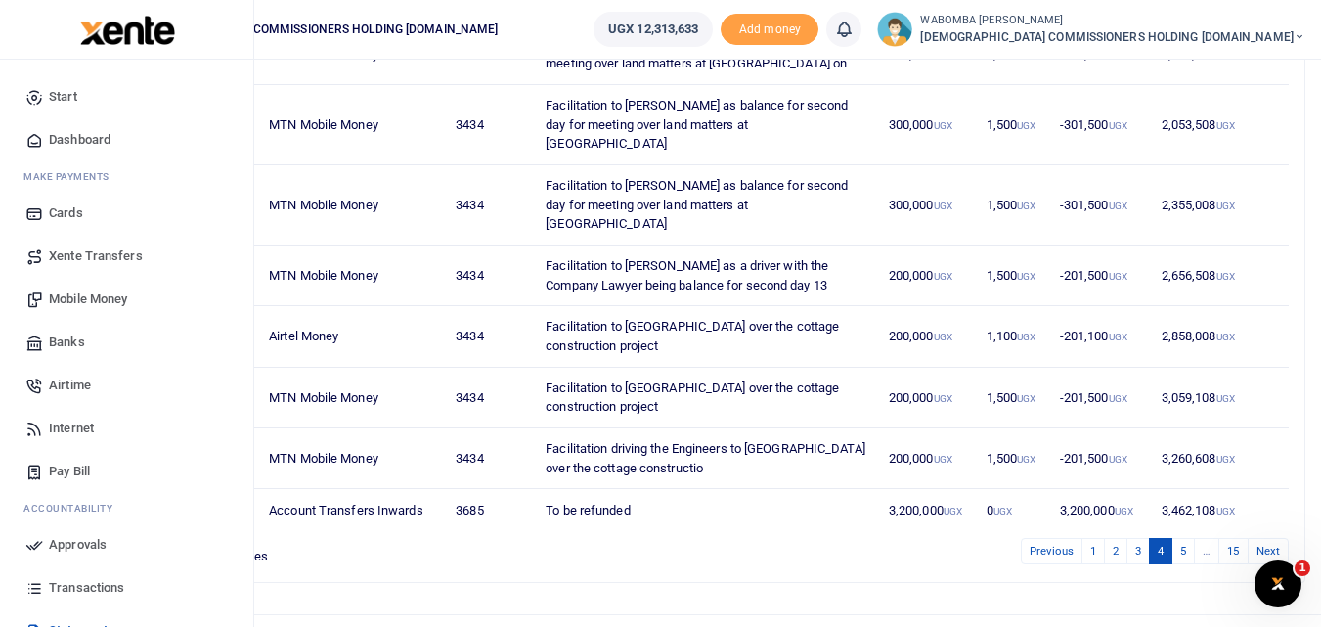
click at [93, 257] on span "Xente Transfers" at bounding box center [96, 256] width 94 height 20
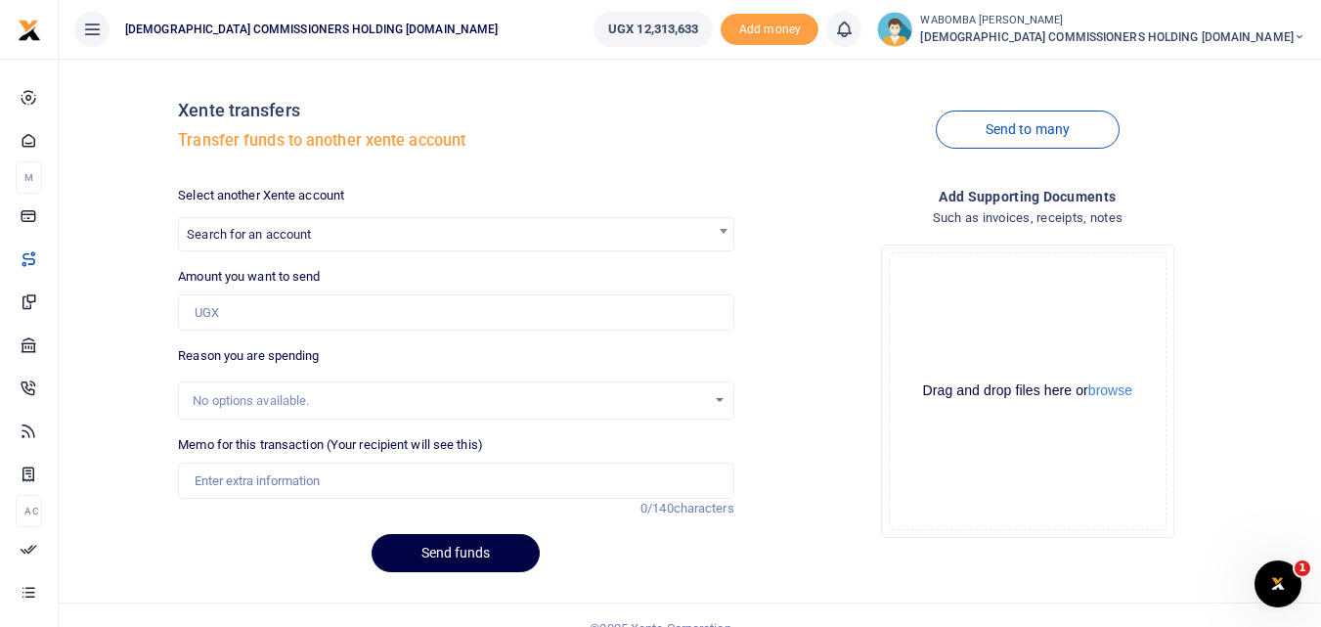
click at [315, 238] on span "Search for an account" at bounding box center [456, 233] width 554 height 30
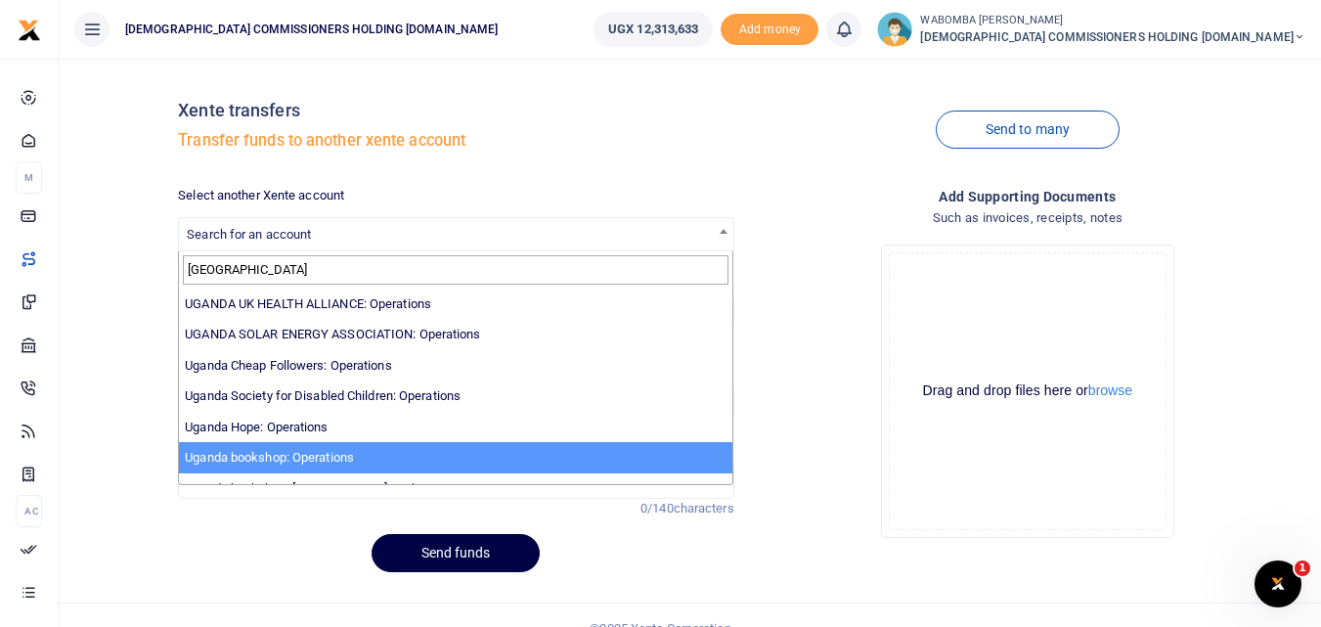
type input "uganda"
select select "3685"
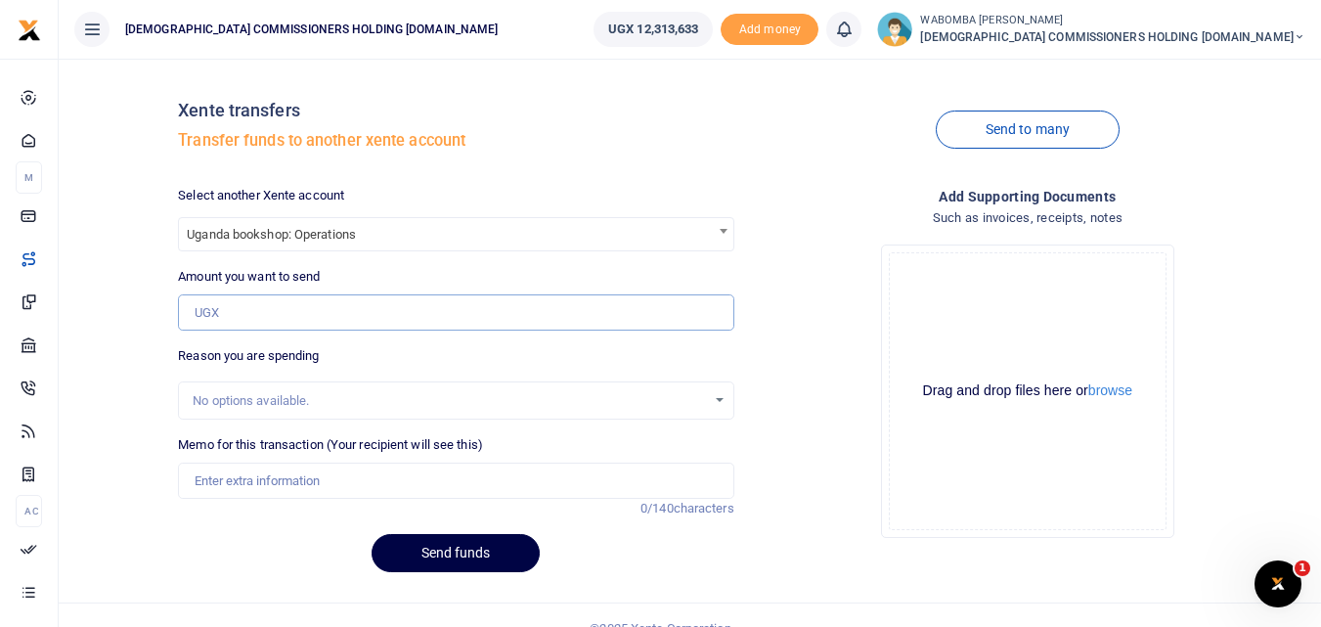
click at [269, 311] on input "Amount you want to send" at bounding box center [455, 312] width 555 height 37
type input "3,200,000"
click at [250, 483] on input "Memo for this transaction (Your recipient will see this)" at bounding box center [455, 481] width 555 height 37
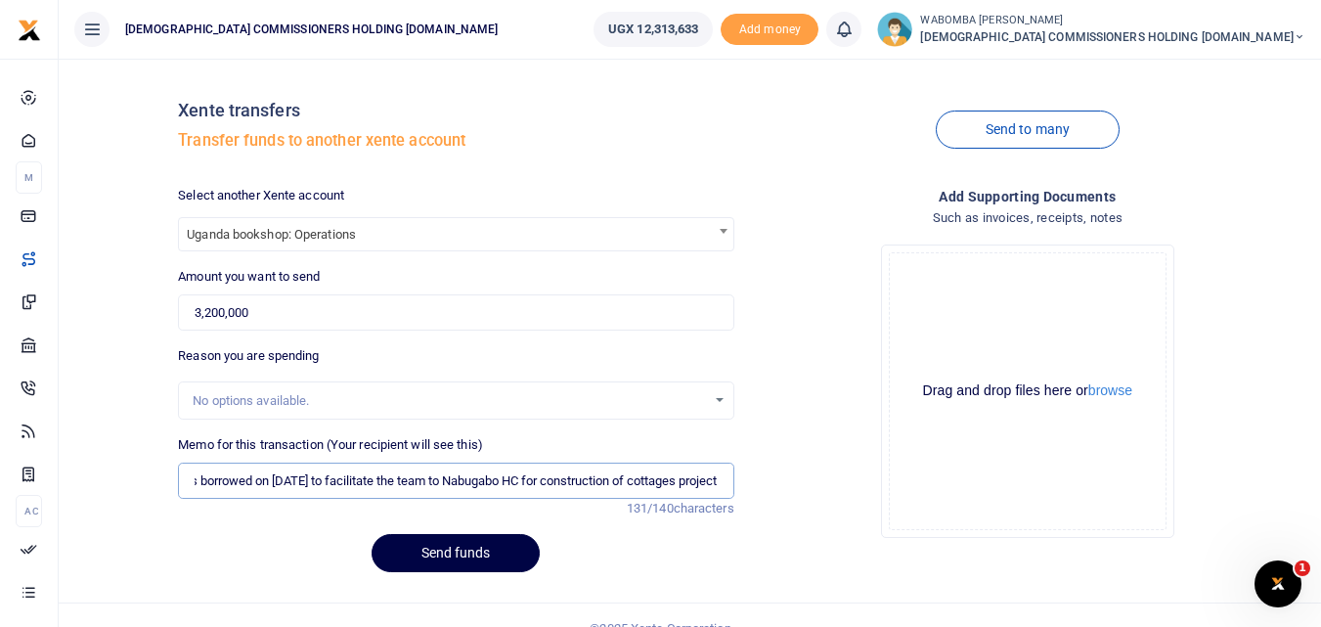
scroll to position [0, 243]
type input "Being refunded back that was borrowed on 16th August 2025 to facilitate the tea…"
click at [459, 551] on button "Send funds" at bounding box center [456, 553] width 168 height 38
